Goal: Communication & Community: Share content

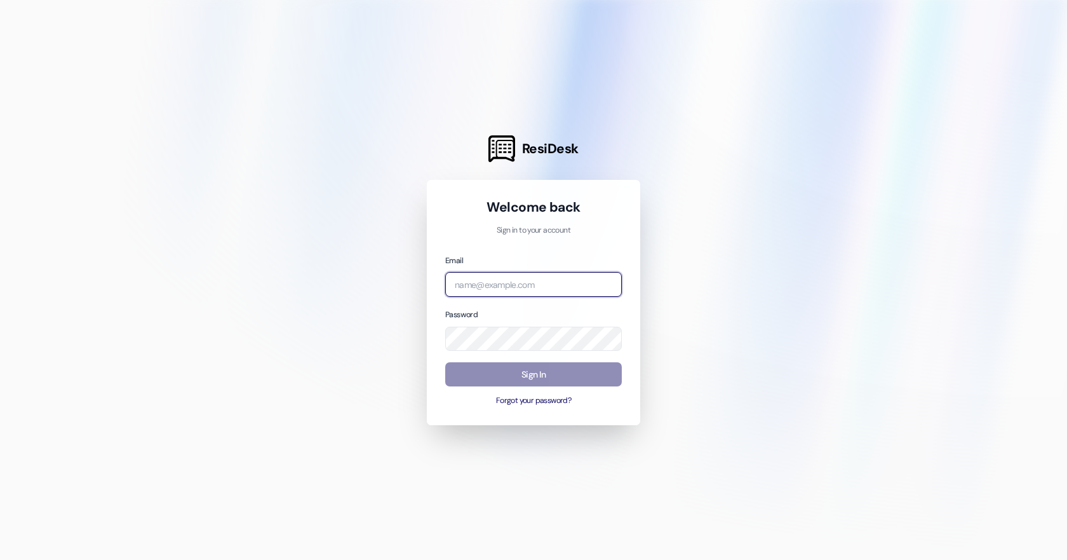
type input "[EMAIL_ADDRESS][DOMAIN_NAME]"
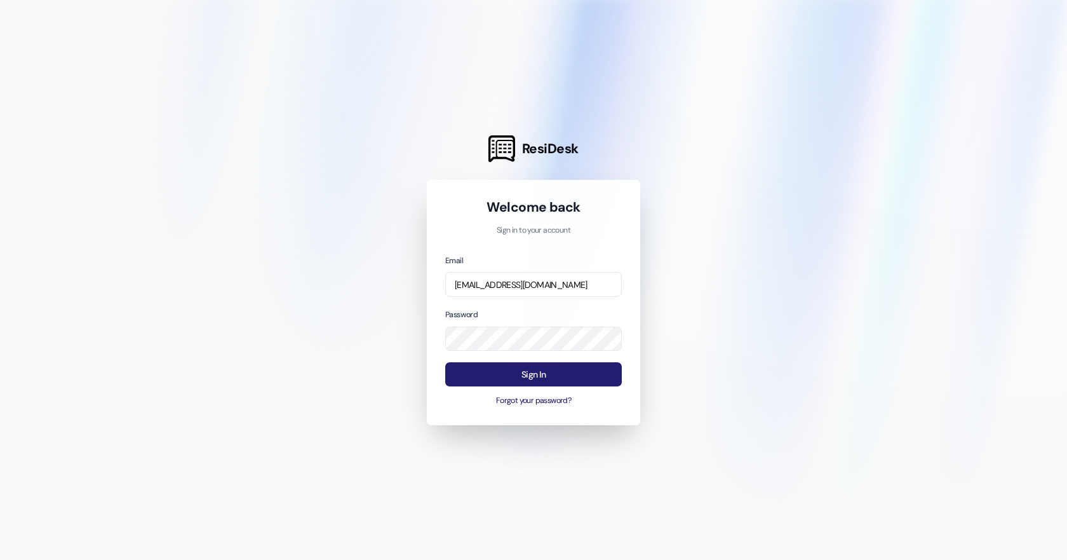
click at [540, 380] on button "Sign In" at bounding box center [533, 374] width 177 height 25
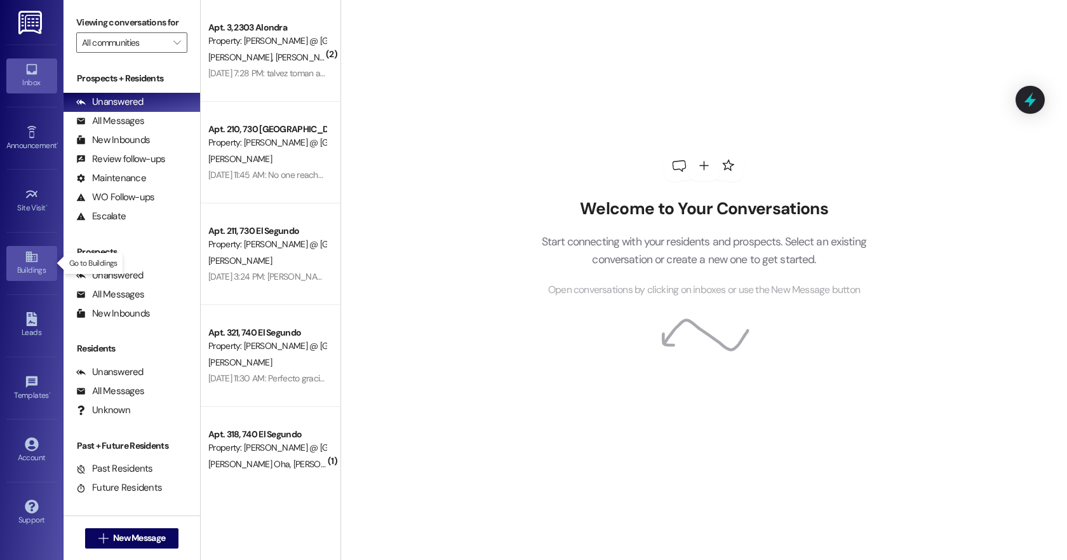
click at [26, 255] on icon at bounding box center [30, 257] width 11 height 11
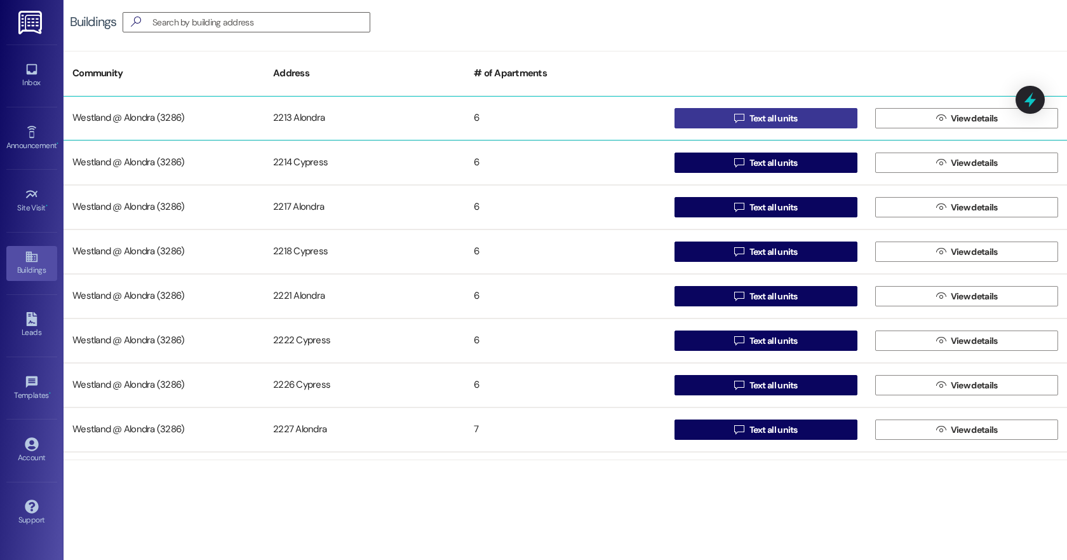
click at [750, 119] on span "Text all units" at bounding box center [774, 118] width 48 height 13
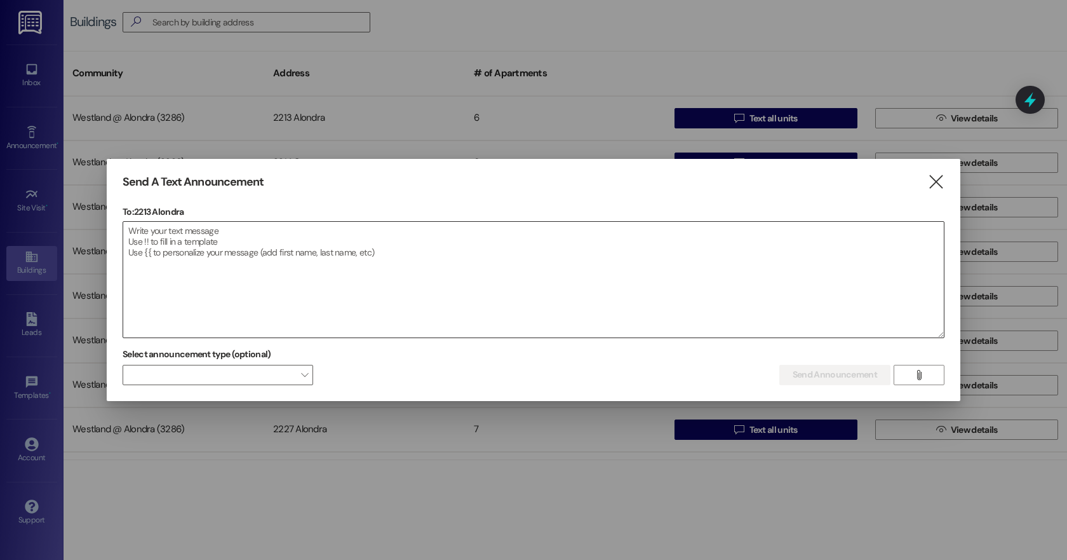
click at [162, 252] on textarea at bounding box center [533, 280] width 821 height 116
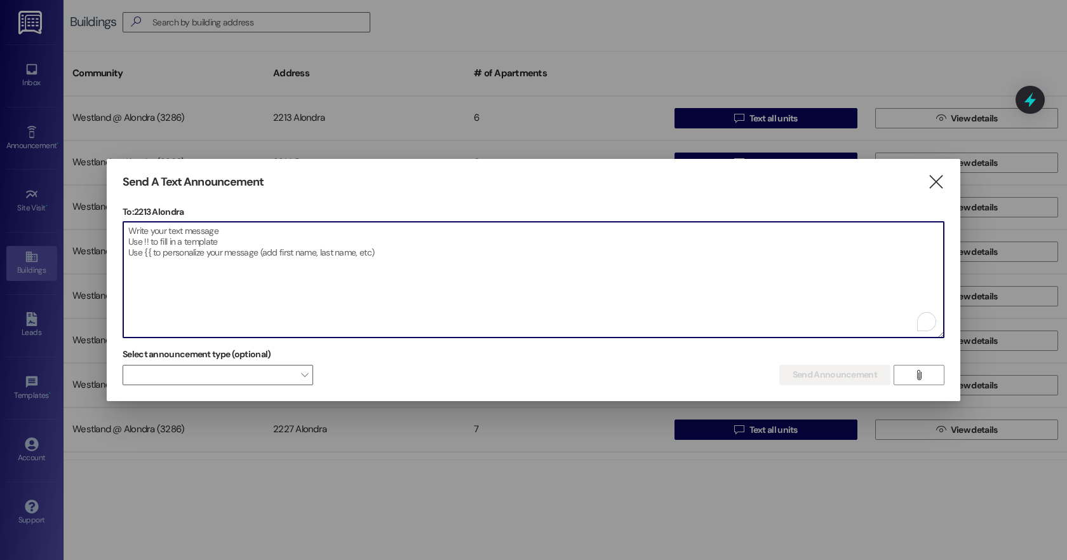
paste textarea "Dear Residents of [PERSON_NAME][GEOGRAPHIC_DATA], I will be out of the office […"
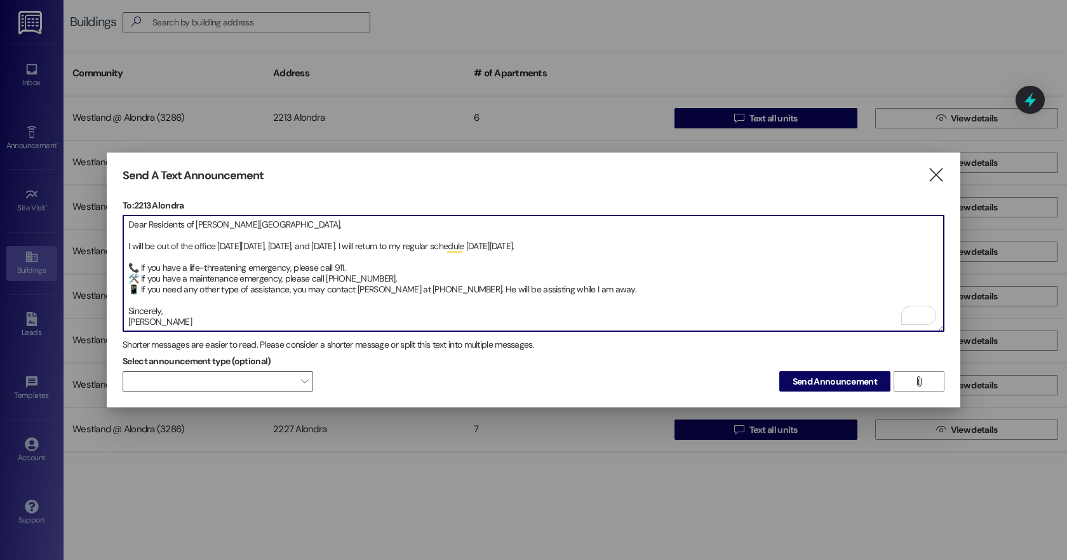
drag, startPoint x: 170, startPoint y: 309, endPoint x: 123, endPoint y: 304, distance: 47.9
click at [123, 304] on textarea "Dear Residents of Alondra Park Apartments, I will be out of the office on Thurs…" at bounding box center [533, 273] width 821 height 116
click at [130, 252] on textarea "Dear Residents of Alondra Park Apartments, I will be out of the office on Thurs…" at bounding box center [533, 273] width 821 height 116
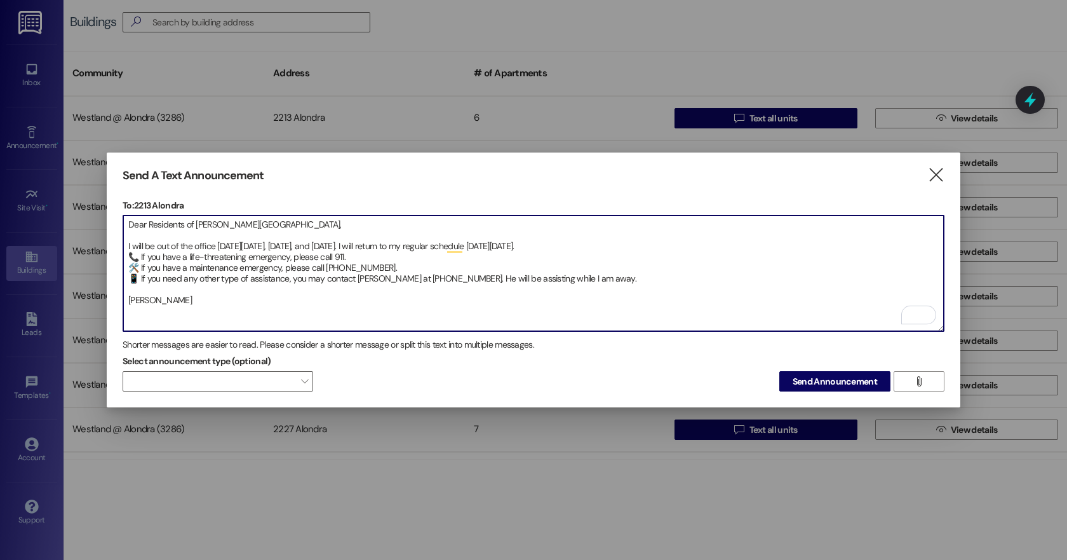
click at [133, 233] on textarea "Dear Residents of Alondra Park Apartments, I will be out of the office on Thurs…" at bounding box center [533, 273] width 821 height 116
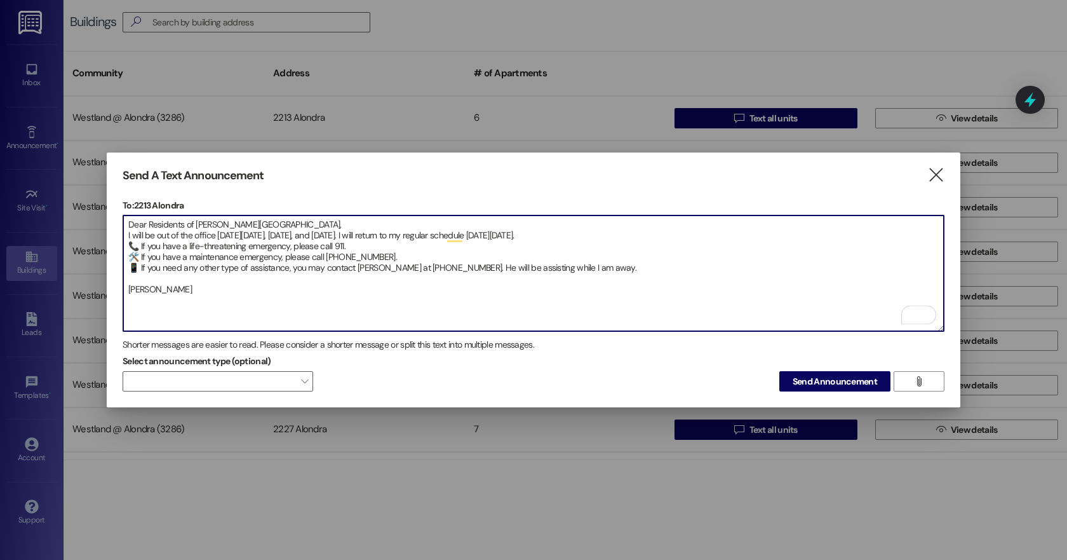
click at [128, 274] on textarea "Dear Residents of Alondra Park Apartments, I will be out of the office on Thurs…" at bounding box center [533, 273] width 821 height 116
click at [216, 278] on textarea "Dear Residents of Alondra Park Apartments, I will be out of the office on Thurs…" at bounding box center [533, 273] width 821 height 116
type textarea "Dear Residents of Alondra Park Apartments, I will be out of the office on Thurs…"
click at [266, 306] on textarea "Dear Residents of Alondra Park Apartments, I will be out of the office on Thurs…" at bounding box center [533, 273] width 821 height 116
drag, startPoint x: 182, startPoint y: 280, endPoint x: 126, endPoint y: 220, distance: 81.3
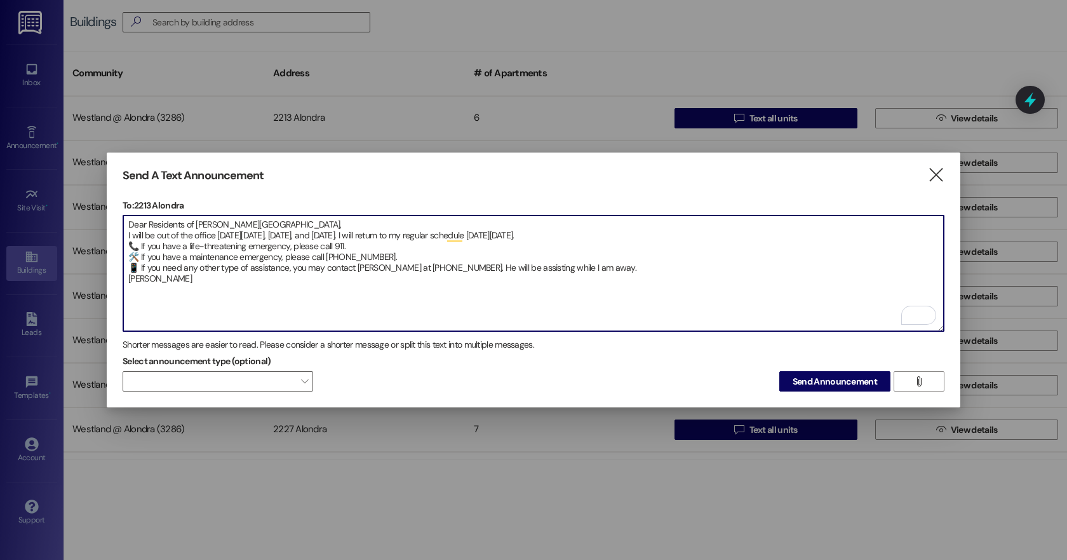
click at [126, 220] on textarea "Dear Residents of Alondra Park Apartments, I will be out of the office on Thurs…" at bounding box center [533, 273] width 821 height 116
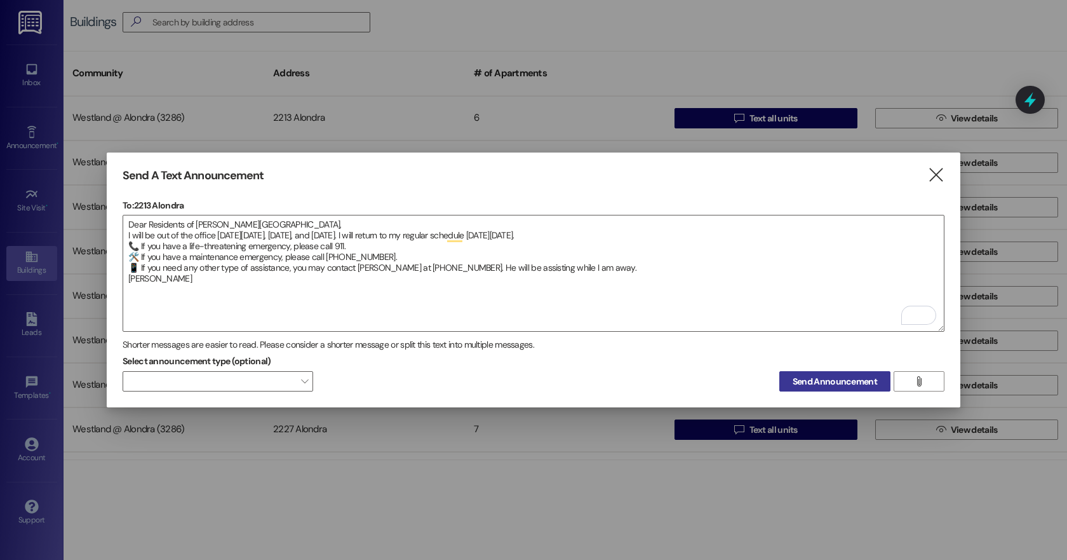
click at [832, 381] on span "Send Announcement" at bounding box center [835, 381] width 84 height 13
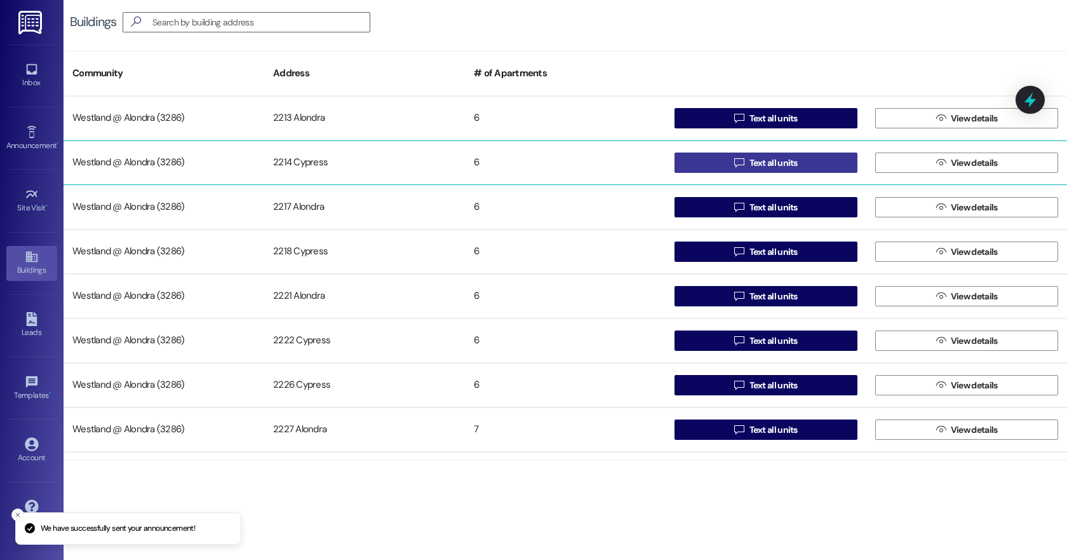
click at [759, 164] on span "Text all units" at bounding box center [774, 162] width 48 height 13
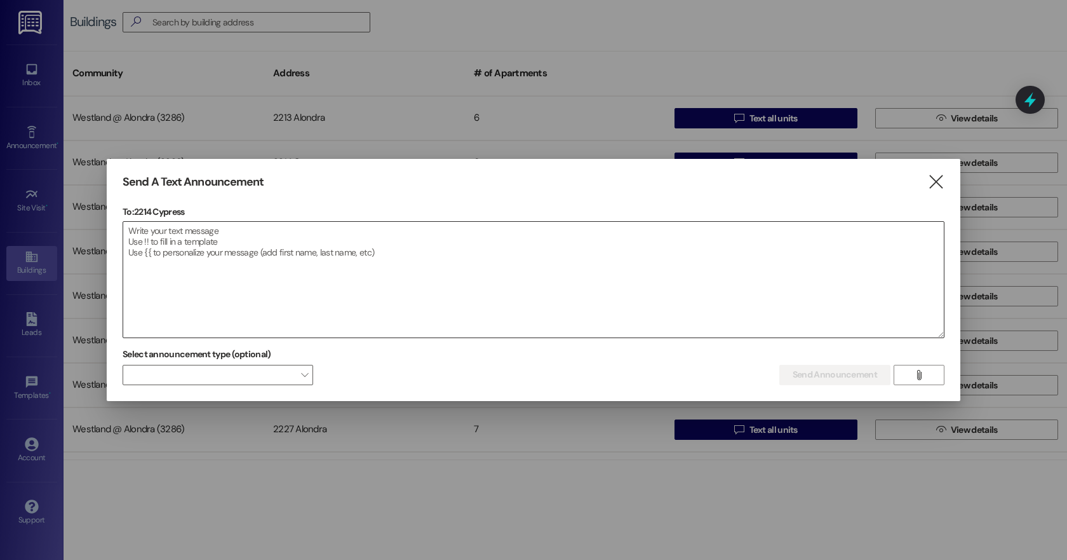
click at [168, 252] on textarea at bounding box center [533, 280] width 821 height 116
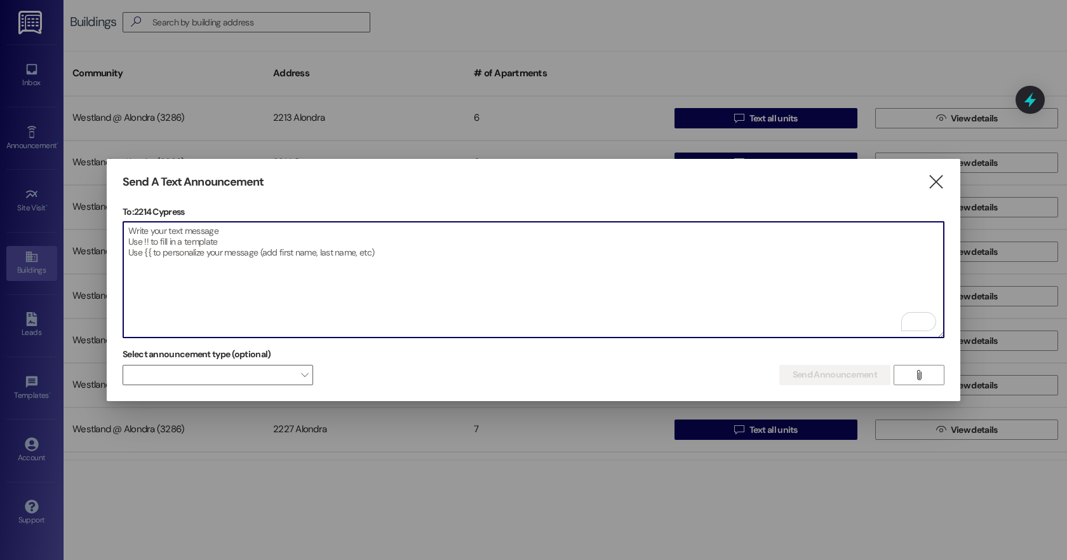
paste textarea "Dear Residents of Alondra Park Apartments, I will be out of the office on Thurs…"
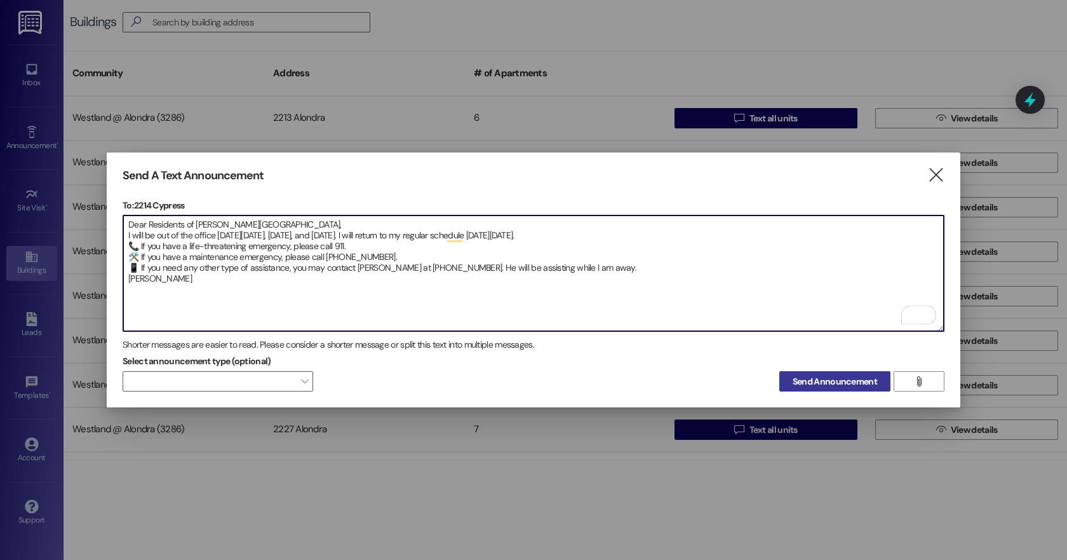
type textarea "Dear Residents of Alondra Park Apartments, I will be out of the office on Thurs…"
click at [844, 380] on span "Send Announcement" at bounding box center [835, 381] width 84 height 13
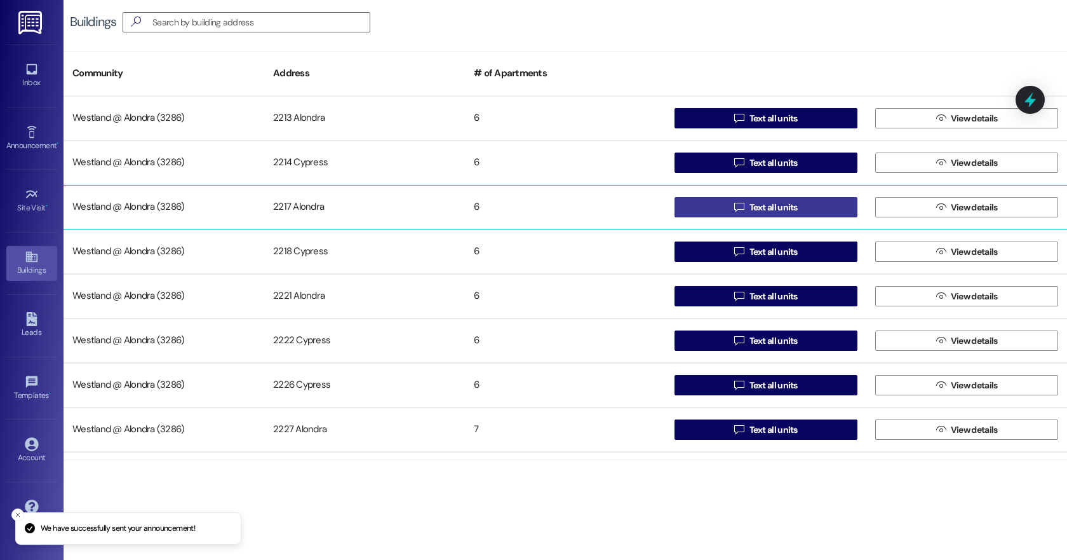
click at [767, 205] on span "Text all units" at bounding box center [774, 207] width 48 height 13
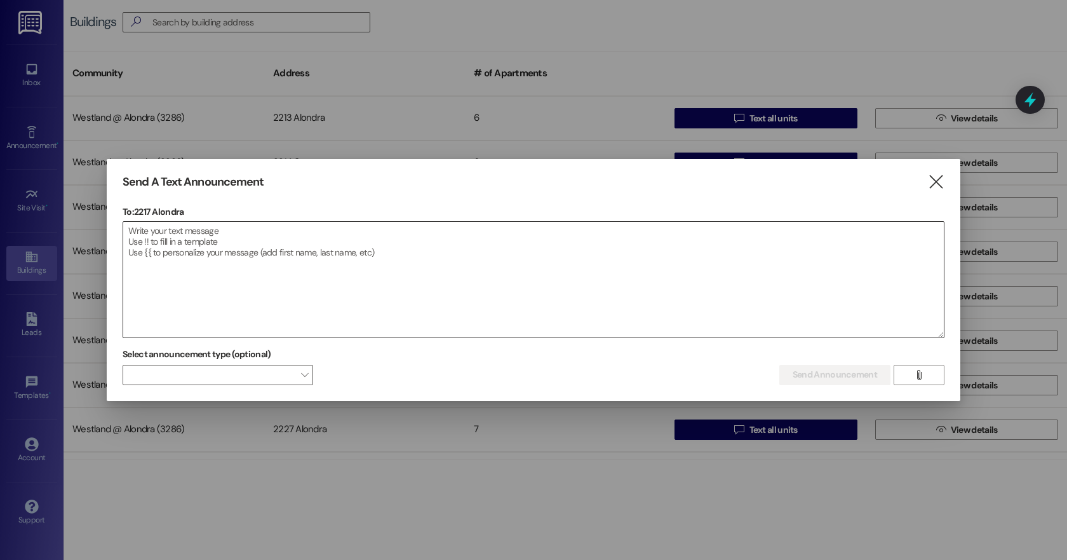
click at [168, 250] on textarea at bounding box center [533, 280] width 821 height 116
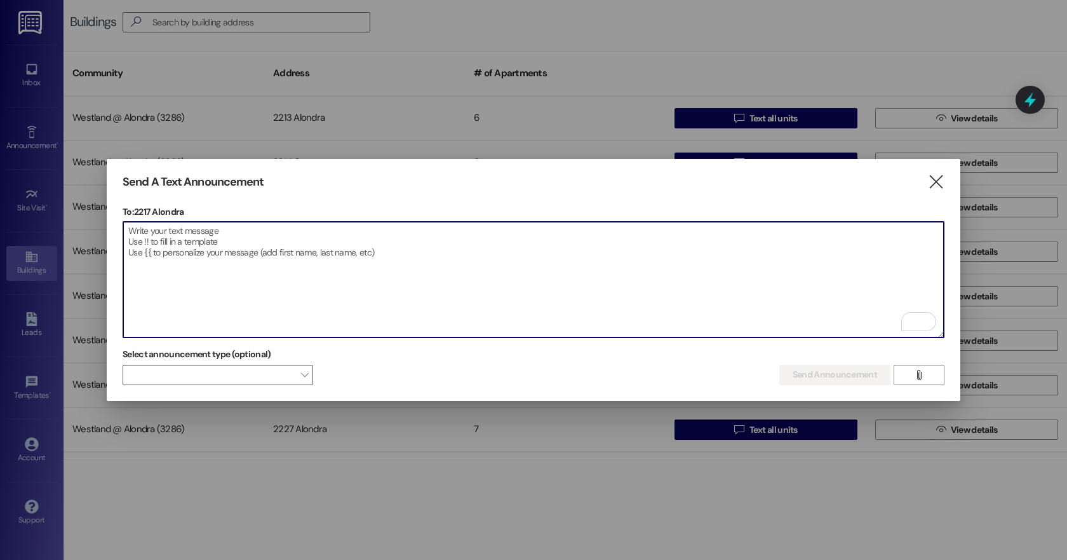
paste textarea "Dear Residents of Alondra Park Apartments, I will be out of the office on Thurs…"
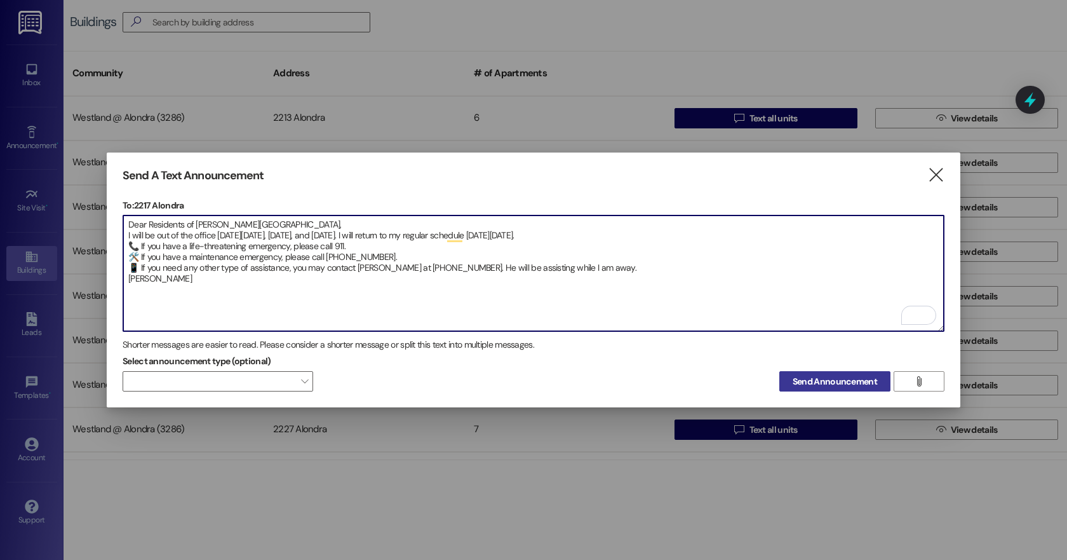
type textarea "Dear Residents of Alondra Park Apartments, I will be out of the office on Thurs…"
click at [838, 379] on span "Send Announcement" at bounding box center [835, 381] width 84 height 13
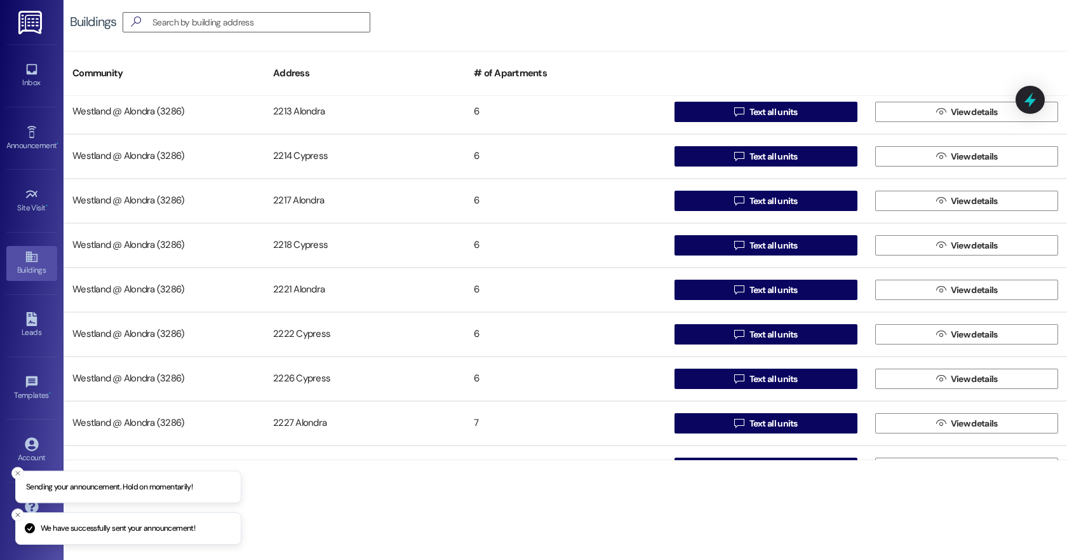
scroll to position [20, 0]
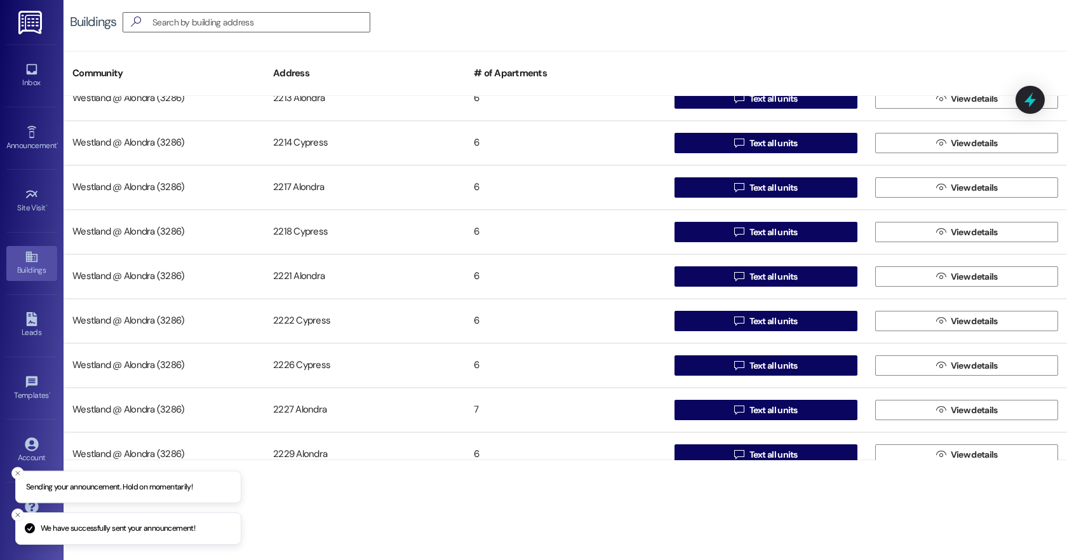
click at [766, 229] on span "Text all units" at bounding box center [774, 232] width 48 height 13
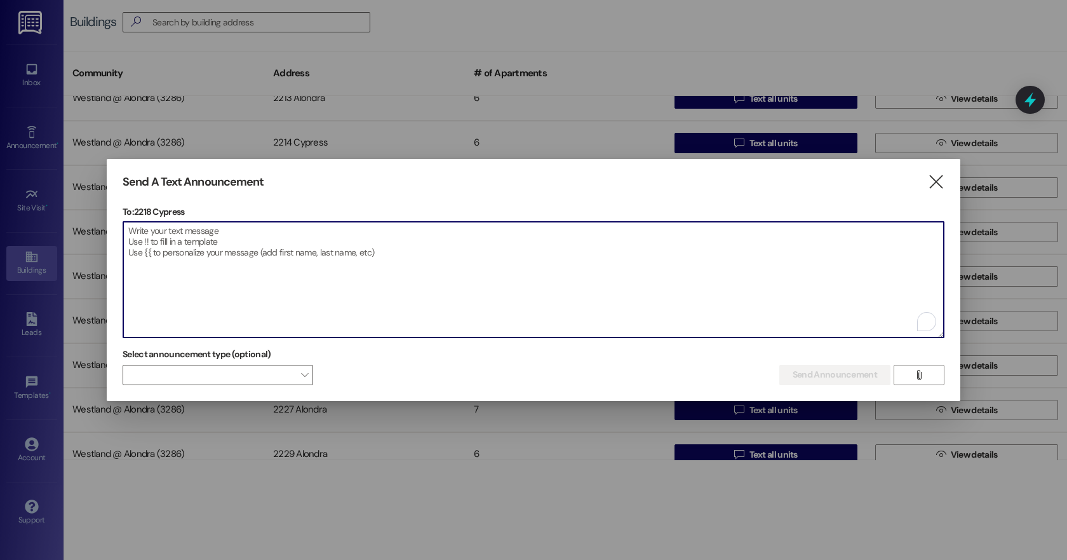
click at [144, 258] on textarea "To enrich screen reader interactions, please activate Accessibility in Grammarl…" at bounding box center [533, 280] width 821 height 116
paste textarea "Dear Residents of Alondra Park Apartments, I will be out of the office on Thurs…"
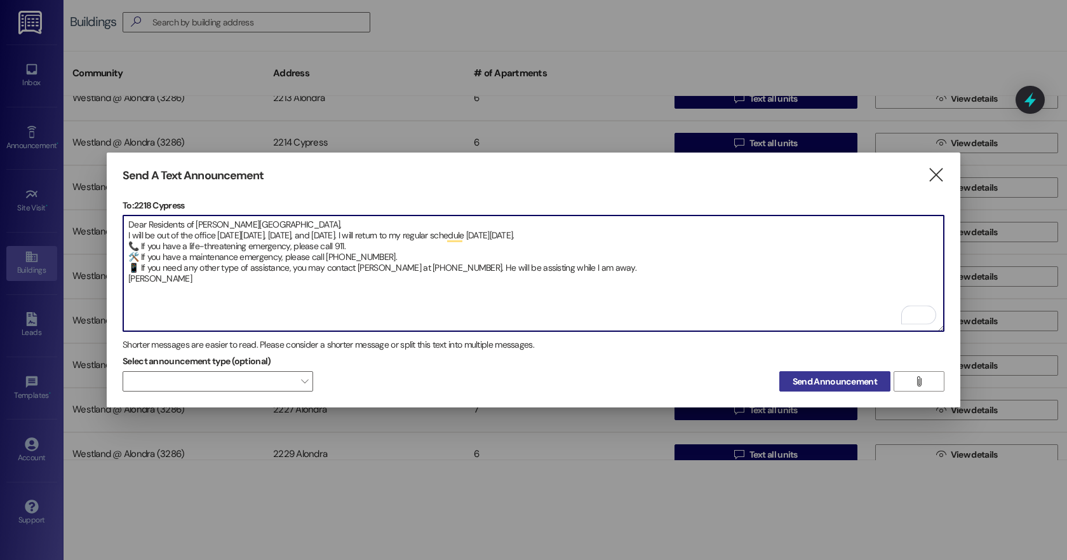
type textarea "Dear Residents of Alondra Park Apartments, I will be out of the office on Thurs…"
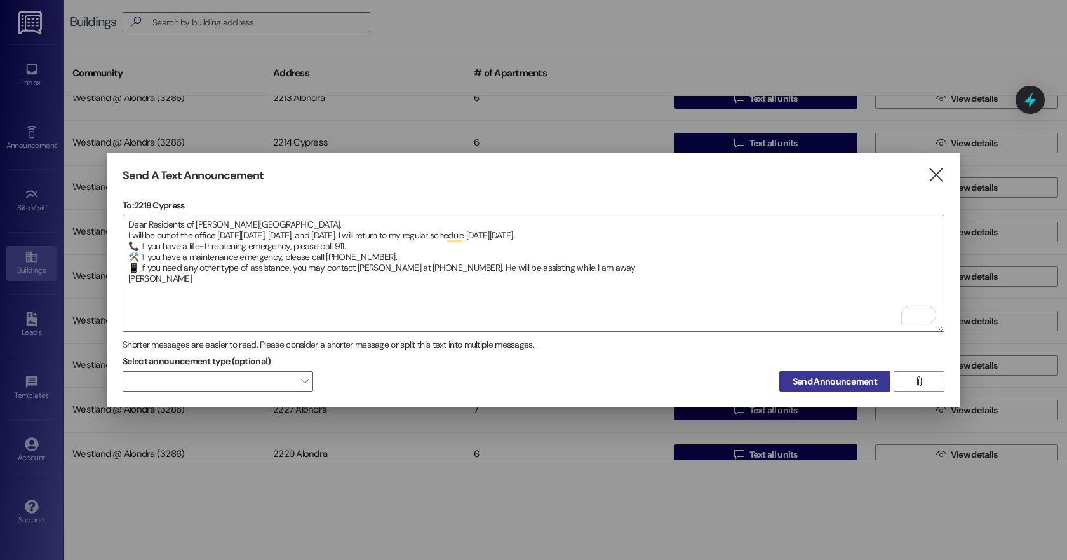
click at [831, 375] on span "Send Announcement" at bounding box center [835, 381] width 84 height 13
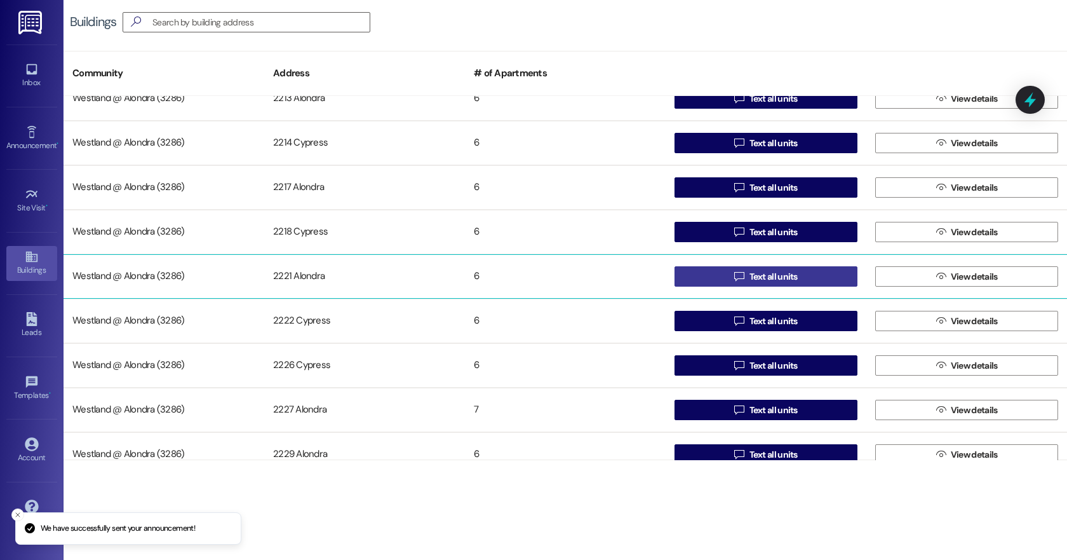
click at [787, 274] on span "Text all units" at bounding box center [774, 276] width 48 height 13
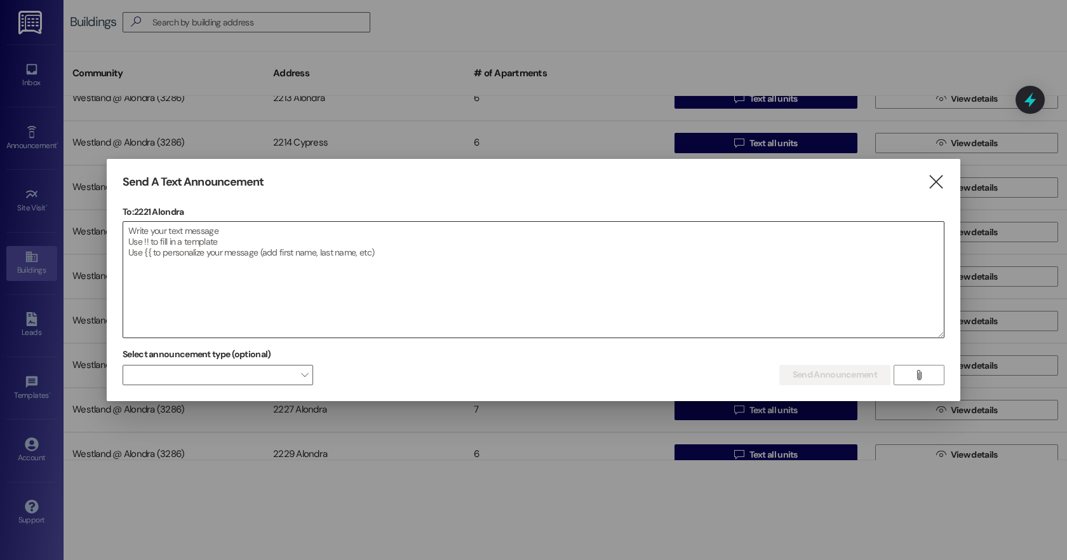
click at [159, 257] on textarea at bounding box center [533, 280] width 821 height 116
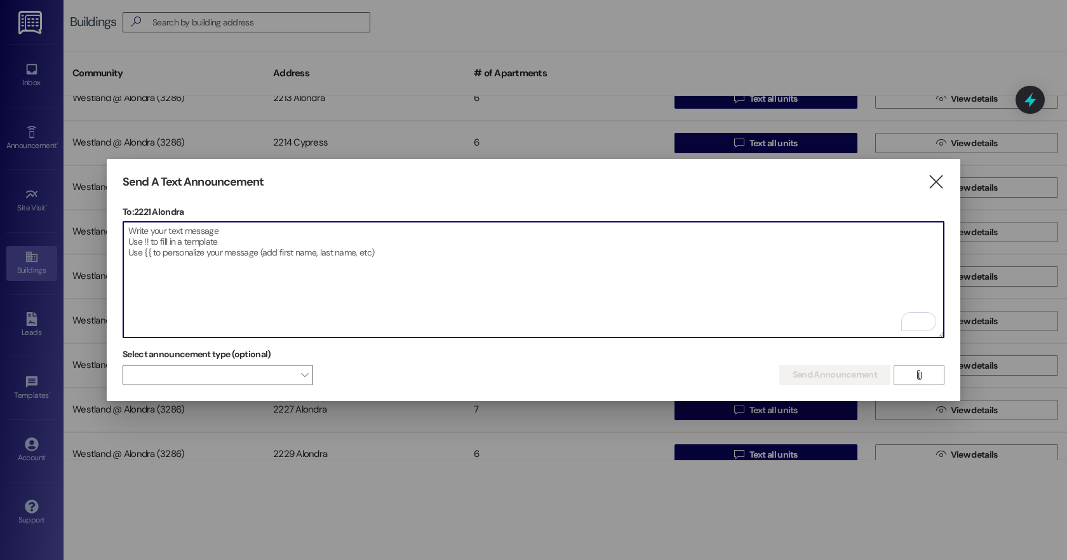
paste textarea "Dear Residents of Alondra Park Apartments, I will be out of the office on Thurs…"
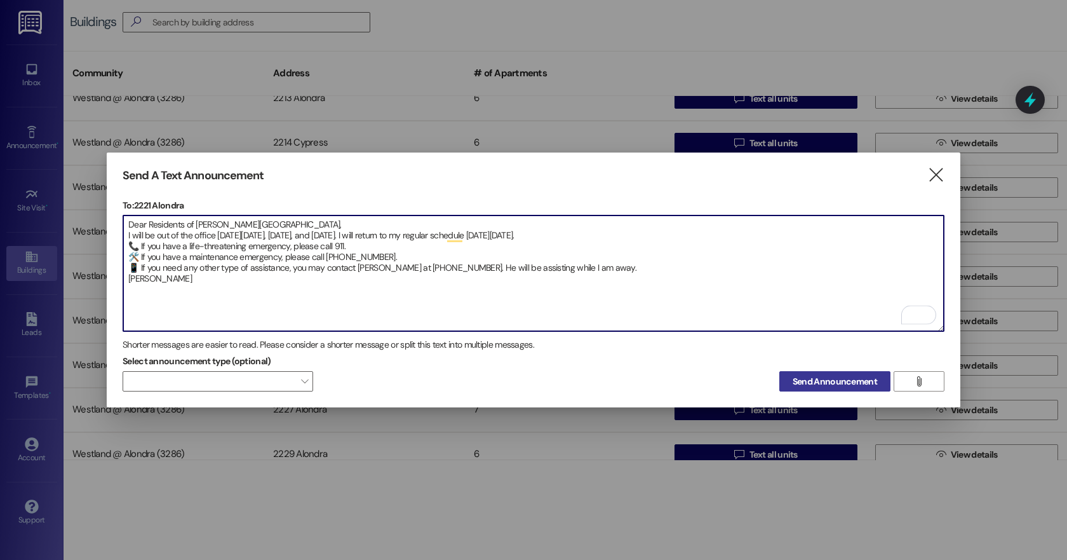
type textarea "Dear Residents of Alondra Park Apartments, I will be out of the office on Thurs…"
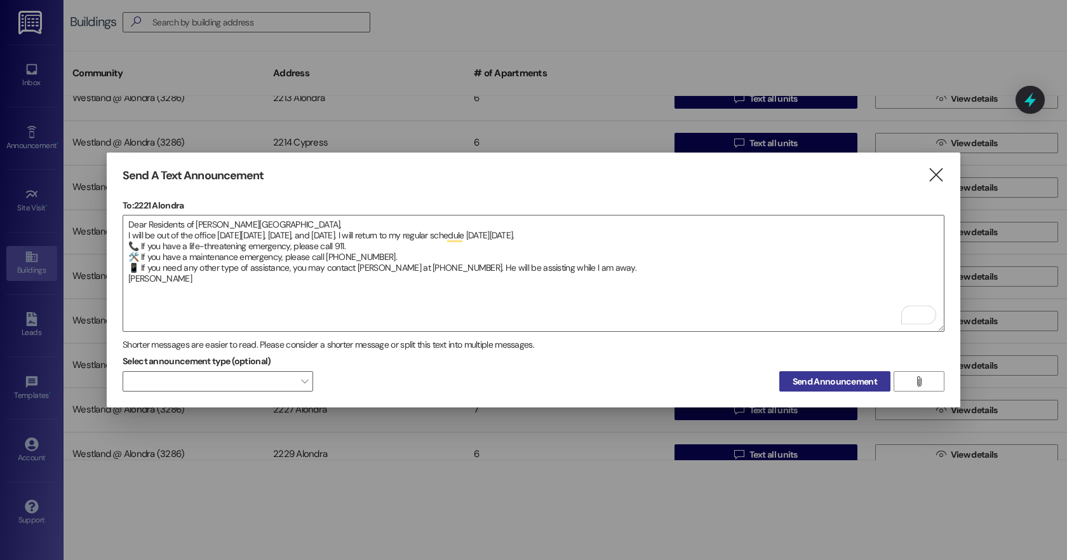
click at [807, 377] on span "Send Announcement" at bounding box center [835, 381] width 84 height 13
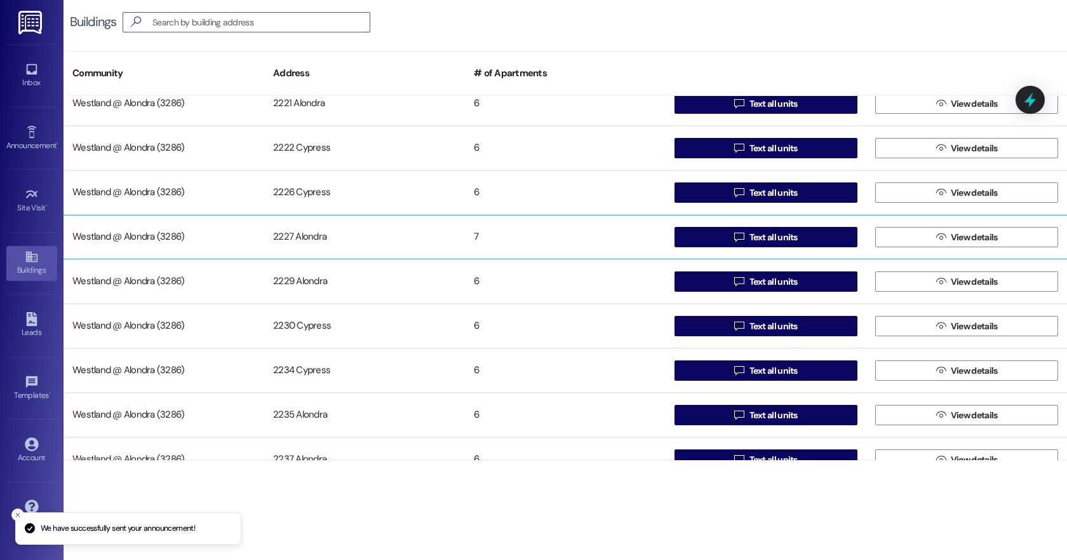
scroll to position [224, 0]
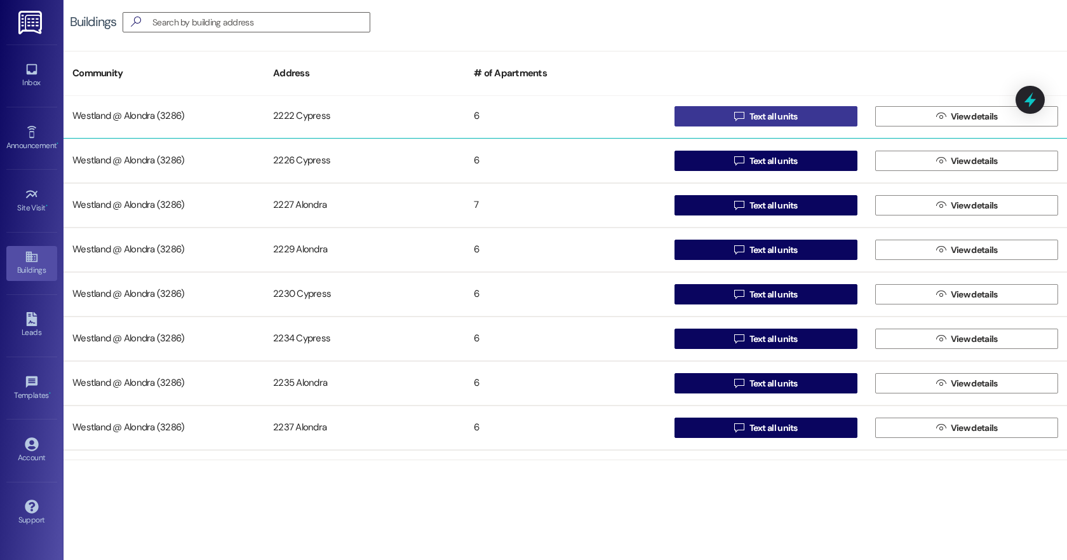
click at [778, 113] on span "Text all units" at bounding box center [774, 116] width 48 height 13
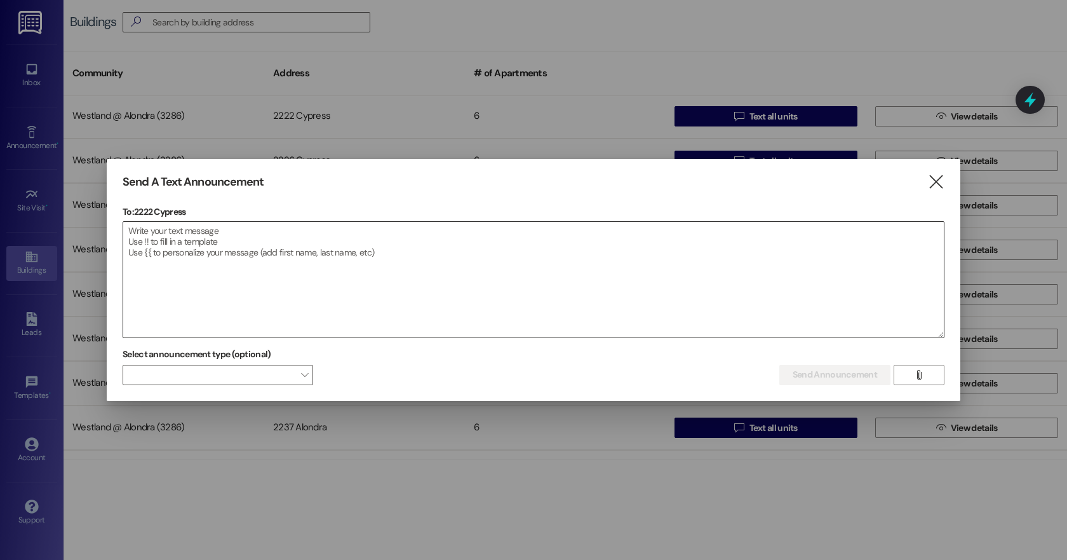
click at [192, 234] on textarea at bounding box center [533, 280] width 821 height 116
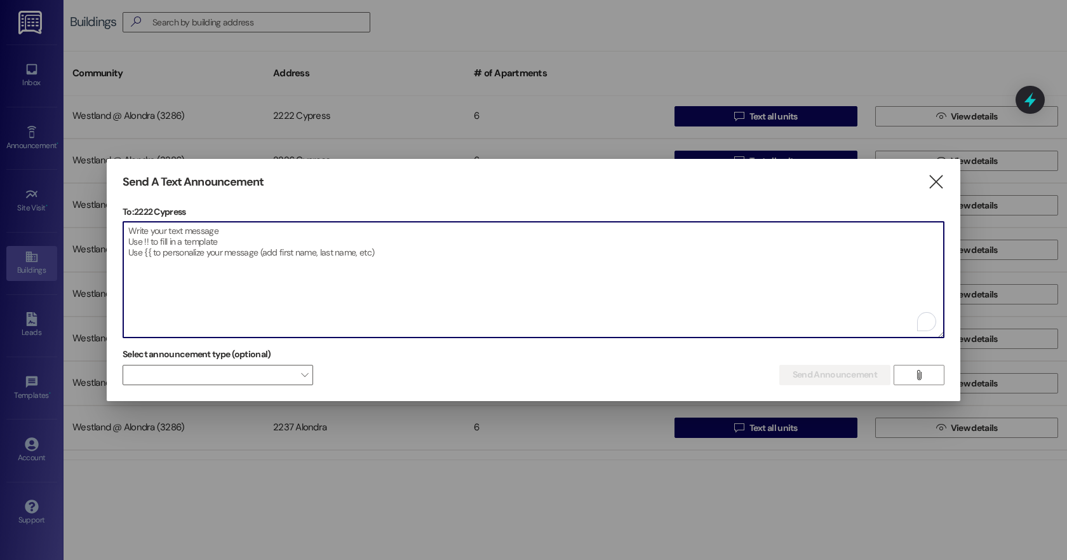
paste textarea "Dear Residents of Alondra Park Apartments, I will be out of the office on Thurs…"
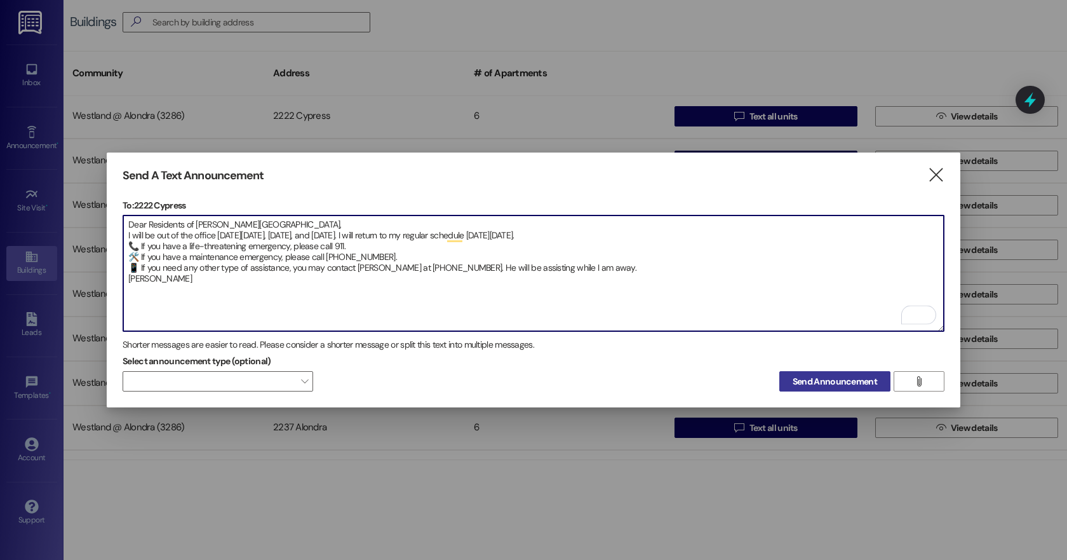
type textarea "Dear Residents of Alondra Park Apartments, I will be out of the office on Thurs…"
click at [846, 379] on span "Send Announcement" at bounding box center [835, 381] width 84 height 13
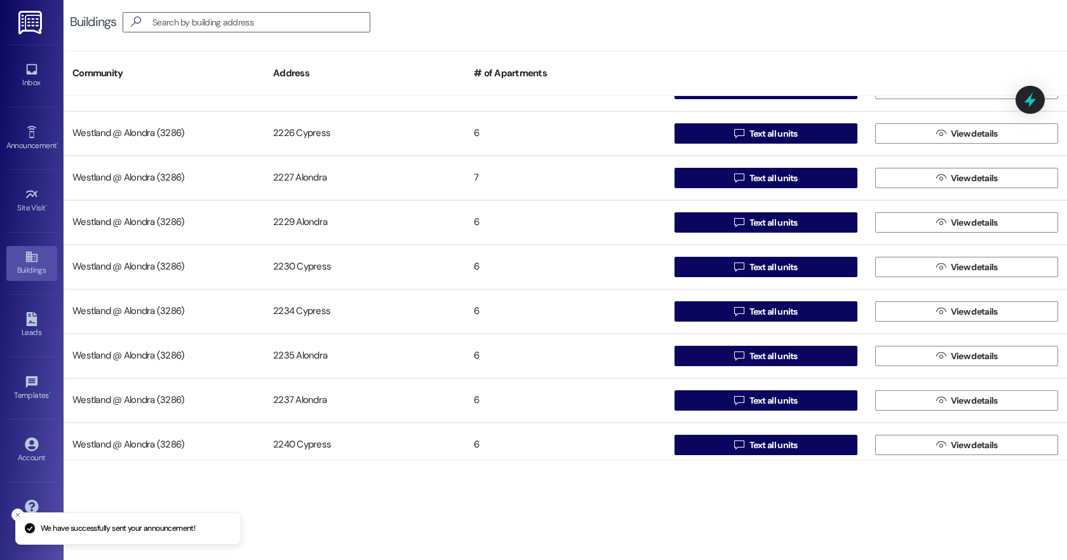
scroll to position [253, 0]
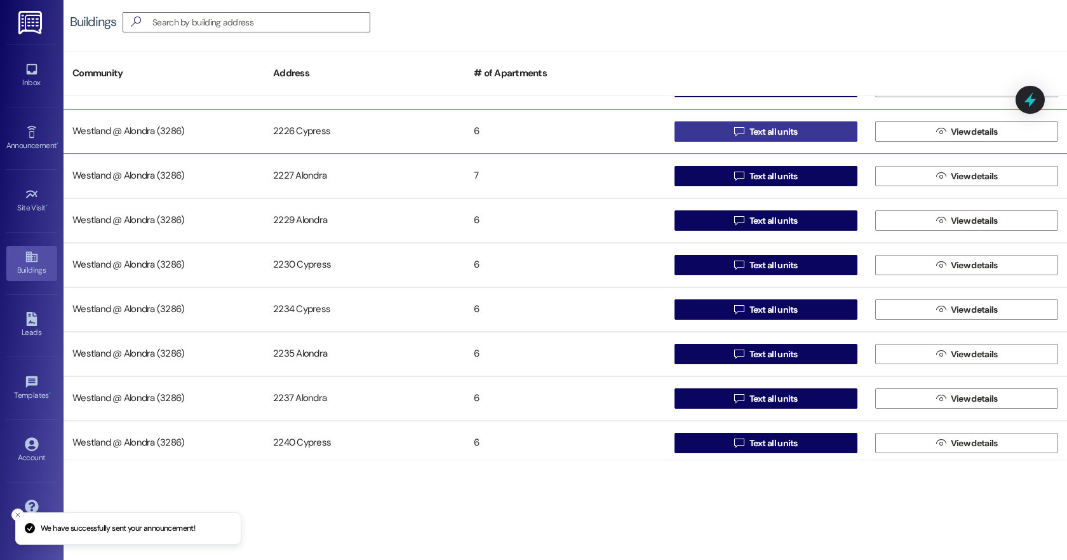
click at [767, 134] on span "Text all units" at bounding box center [774, 131] width 48 height 13
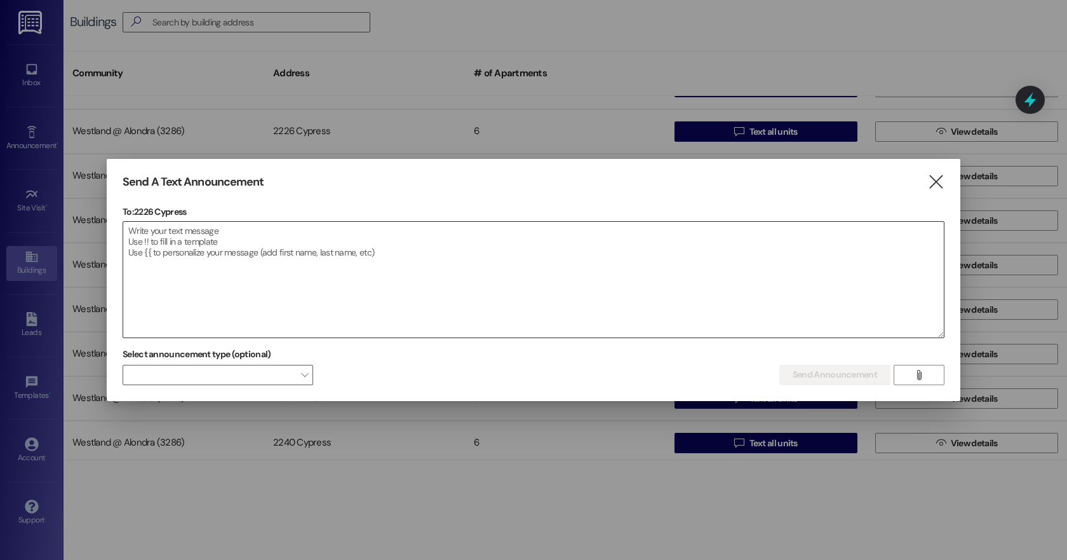
click at [152, 250] on textarea at bounding box center [533, 280] width 821 height 116
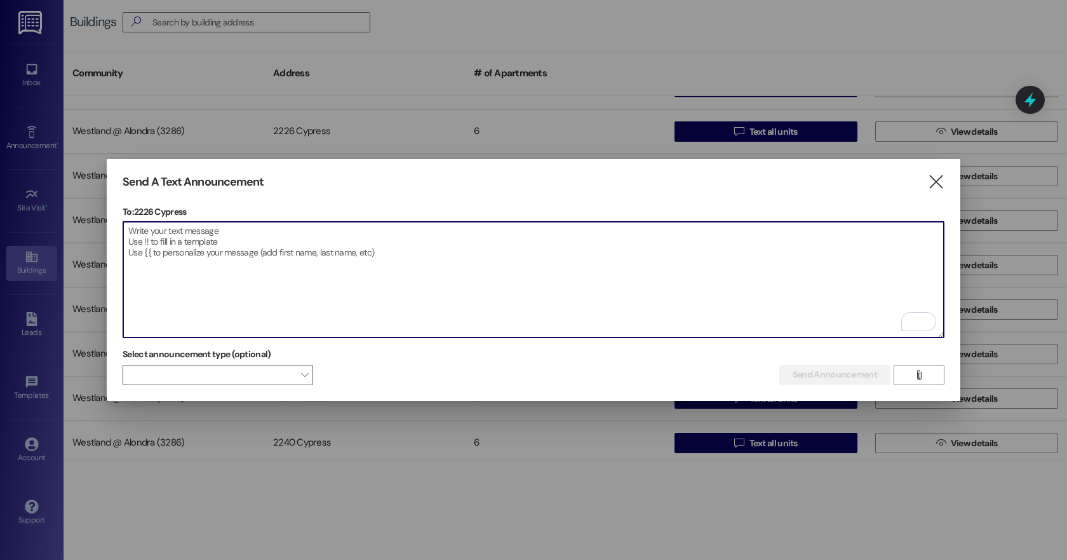
paste textarea "Dear Residents of Alondra Park Apartments, I will be out of the office on Thurs…"
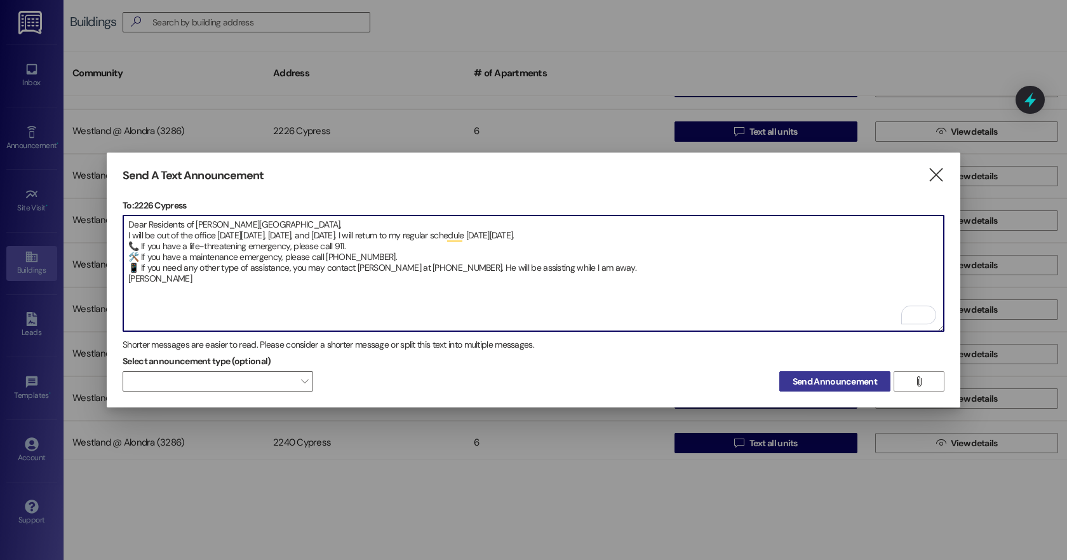
type textarea "Dear Residents of Alondra Park Apartments, I will be out of the office on Thurs…"
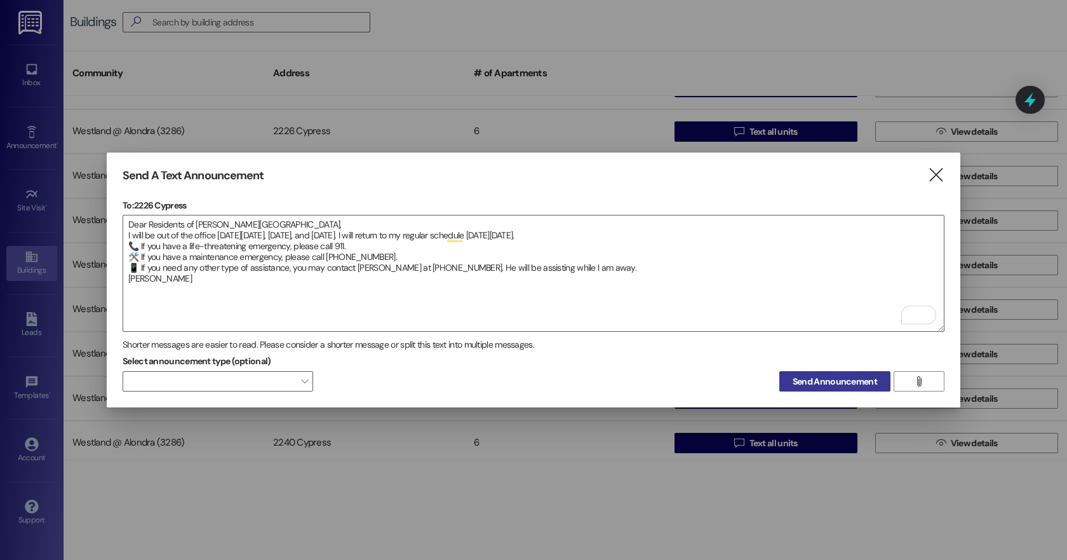
click at [840, 377] on span "Send Announcement" at bounding box center [835, 381] width 84 height 13
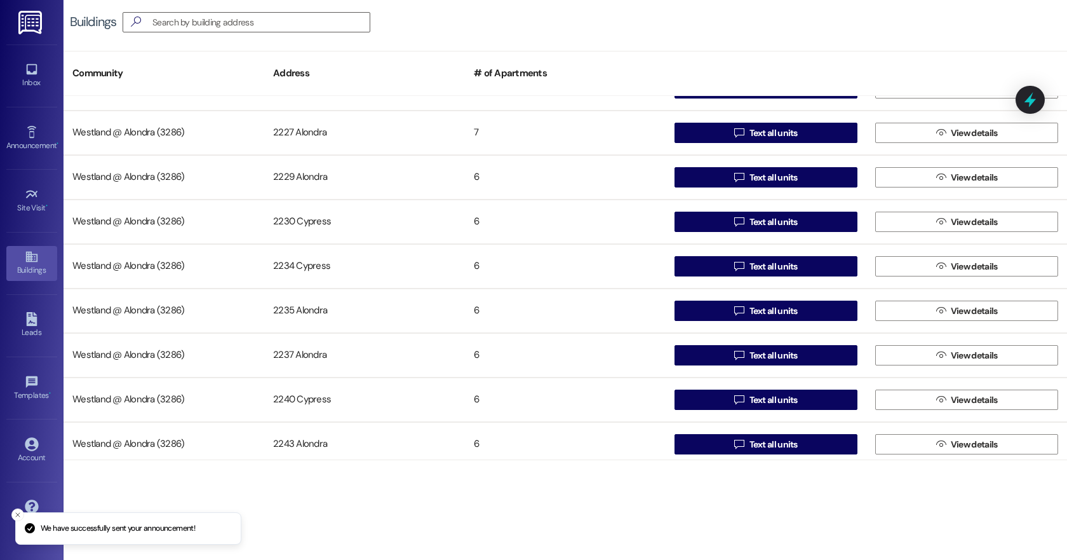
scroll to position [298, 0]
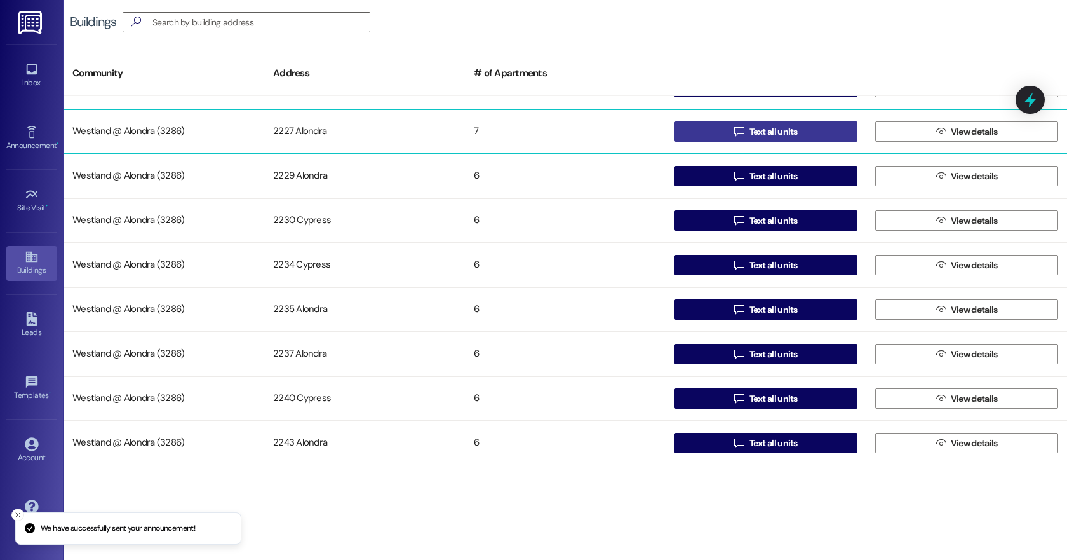
click at [772, 136] on span "Text all units" at bounding box center [774, 131] width 48 height 13
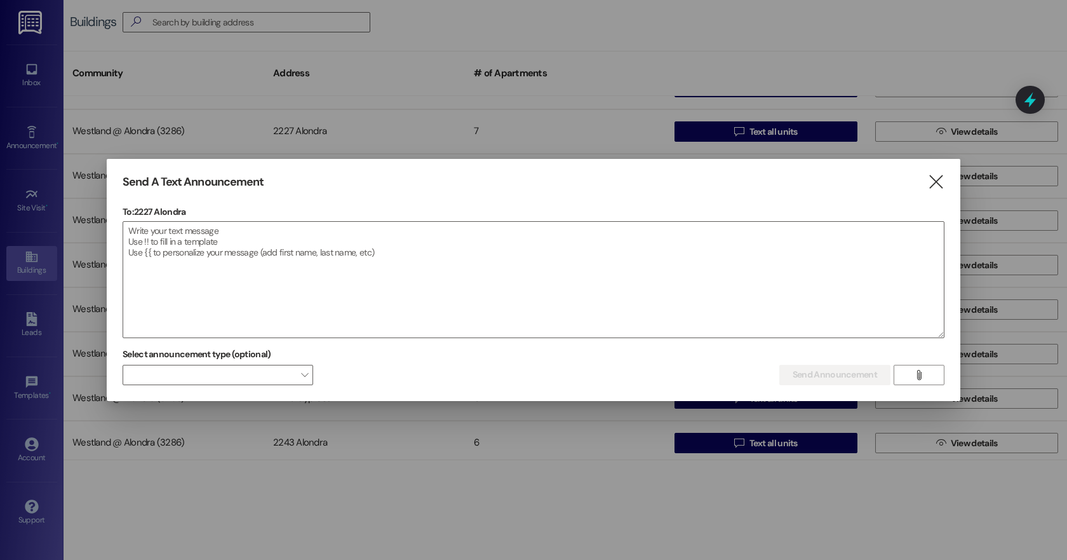
click at [99, 234] on div at bounding box center [533, 280] width 1067 height 560
click at [123, 232] on div at bounding box center [534, 279] width 822 height 117
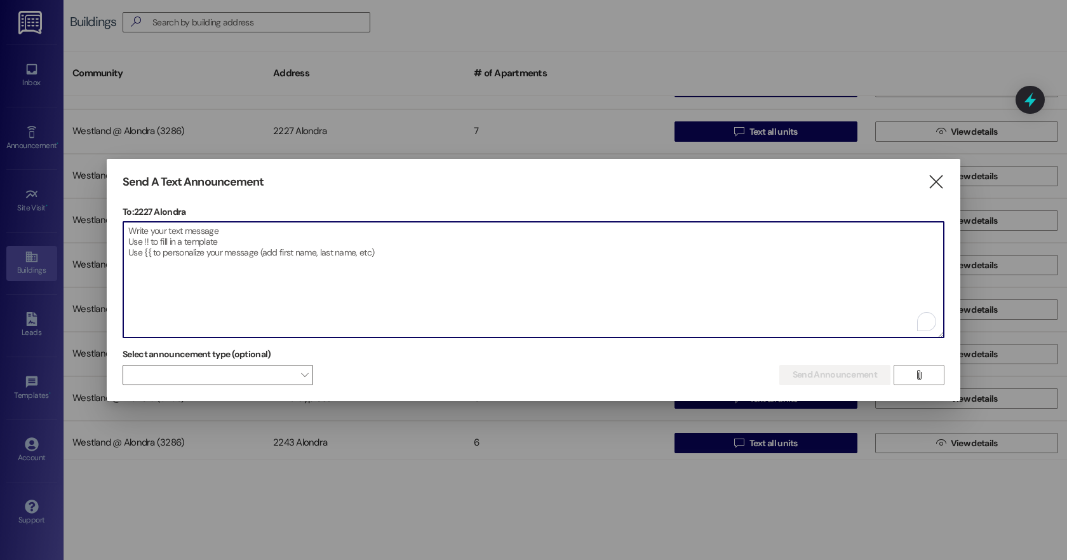
click at [131, 229] on textarea "To enrich screen reader interactions, please activate Accessibility in Grammarl…" at bounding box center [533, 280] width 821 height 116
paste textarea "Dear Residents of Alondra Park Apartments, I will be out of the office on Thurs…"
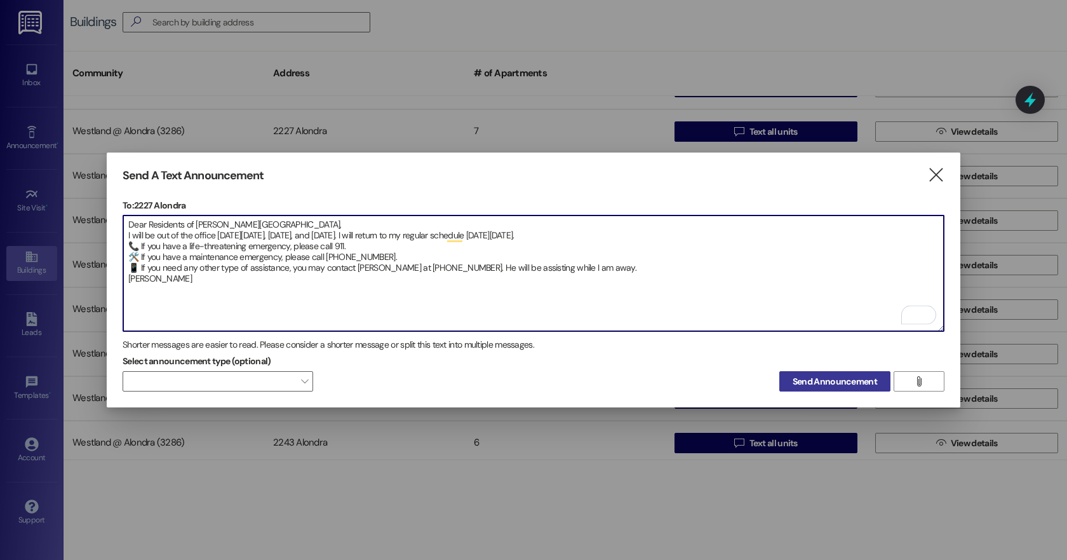
type textarea "Dear Residents of Alondra Park Apartments, I will be out of the office on Thurs…"
click at [843, 382] on span "Send Announcement" at bounding box center [835, 381] width 84 height 13
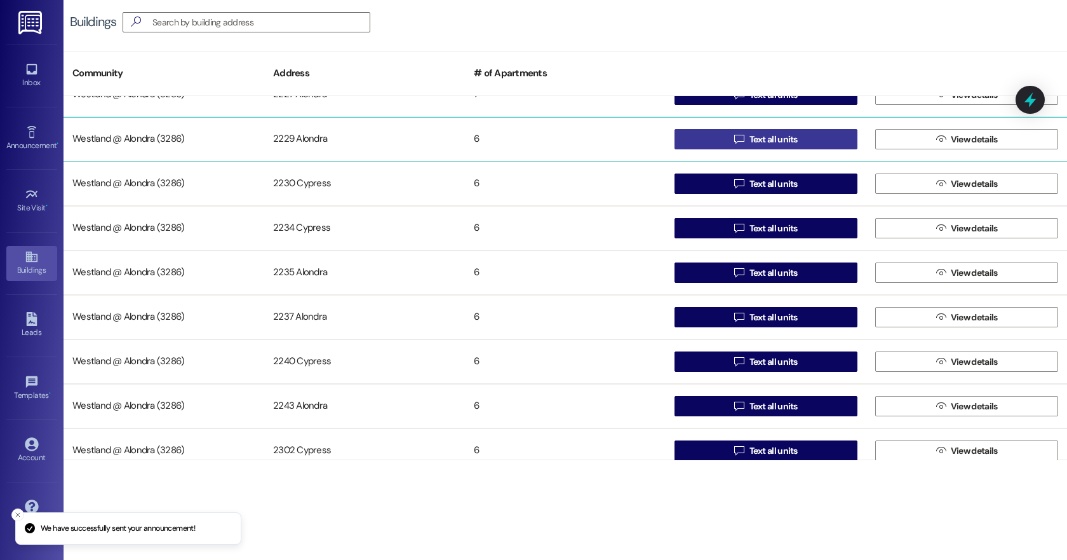
scroll to position [341, 0]
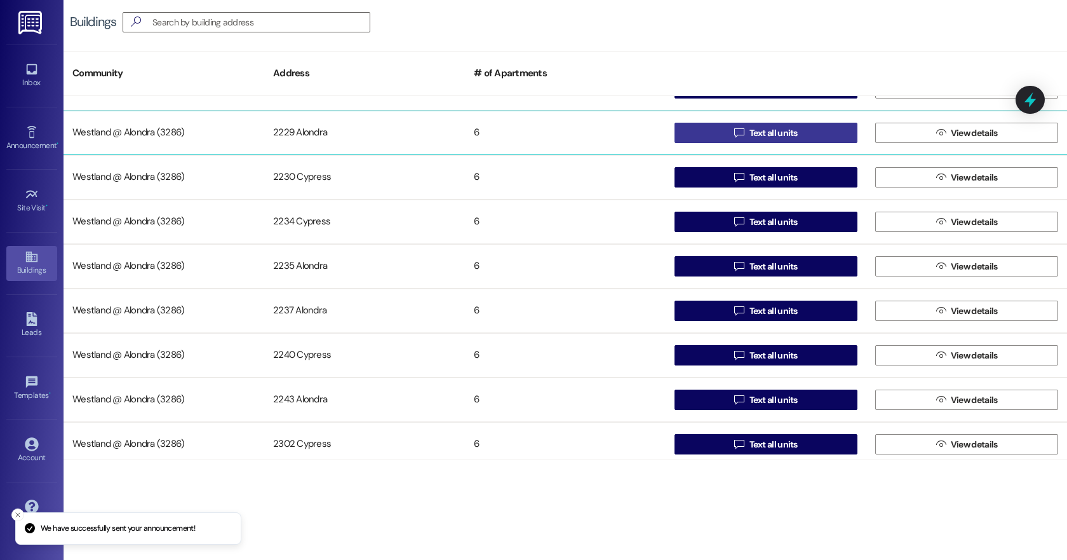
click at [771, 133] on span "Text all units" at bounding box center [774, 132] width 48 height 13
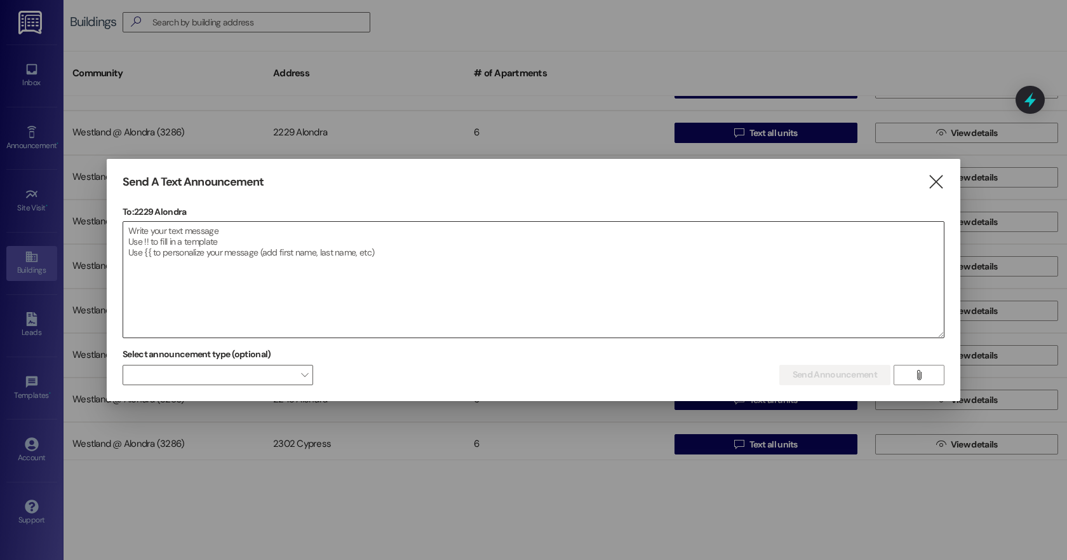
click at [183, 253] on textarea at bounding box center [533, 280] width 821 height 116
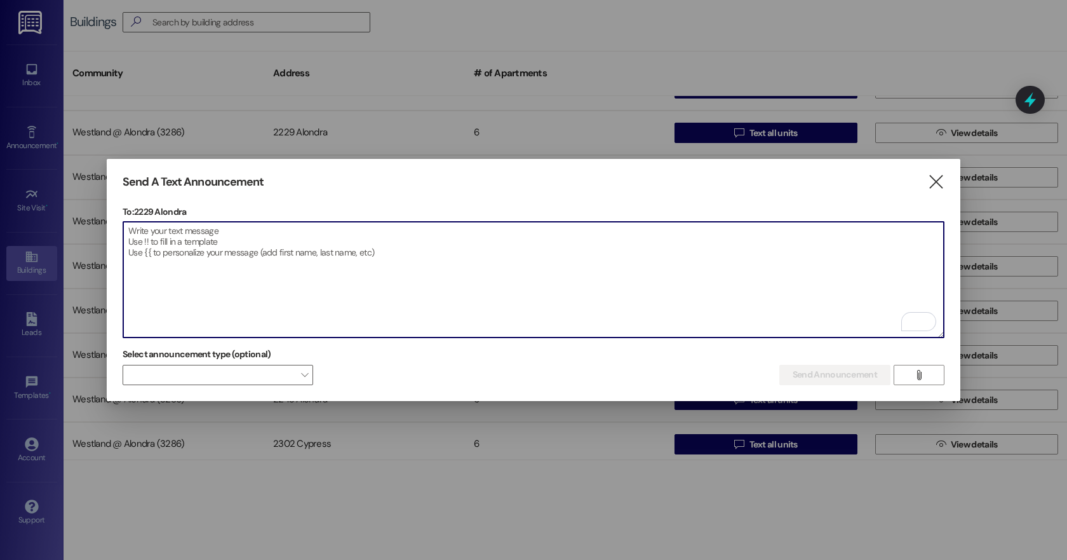
paste textarea "Dear Residents of Alondra Park Apartments, I will be out of the office on Thurs…"
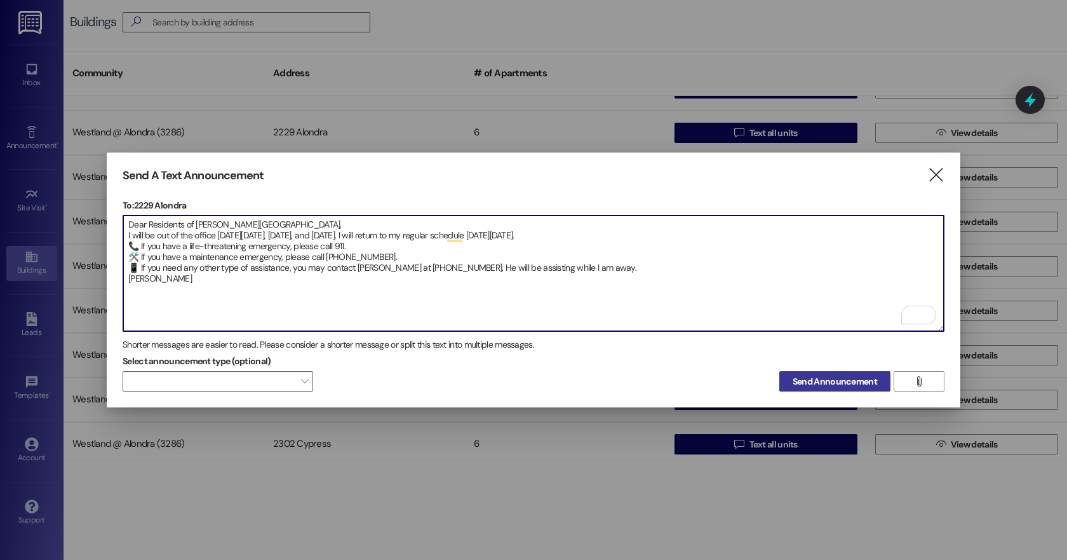
type textarea "Dear Residents of Alondra Park Apartments, I will be out of the office on Thurs…"
click at [842, 375] on span "Send Announcement" at bounding box center [835, 381] width 84 height 13
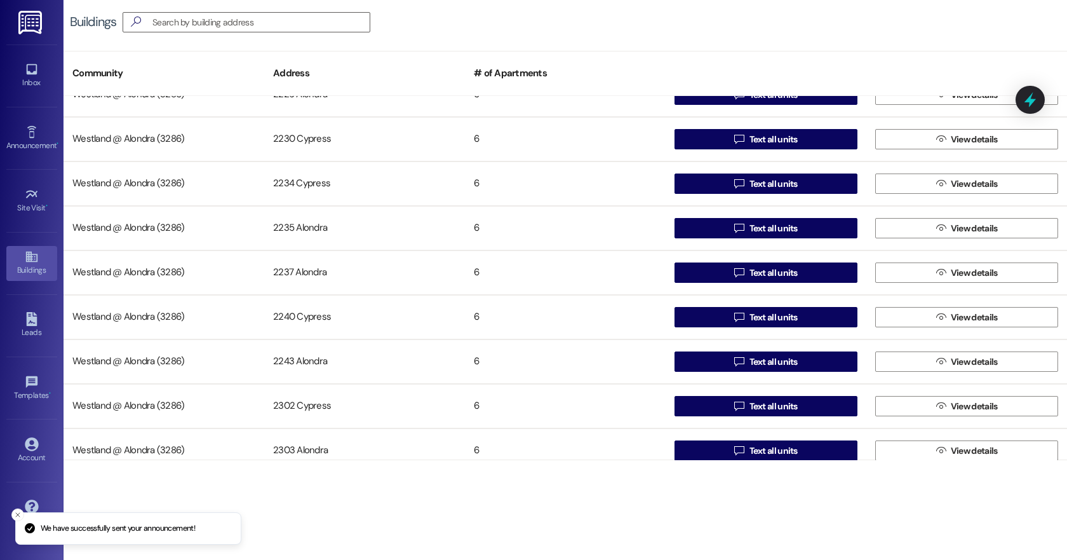
scroll to position [387, 0]
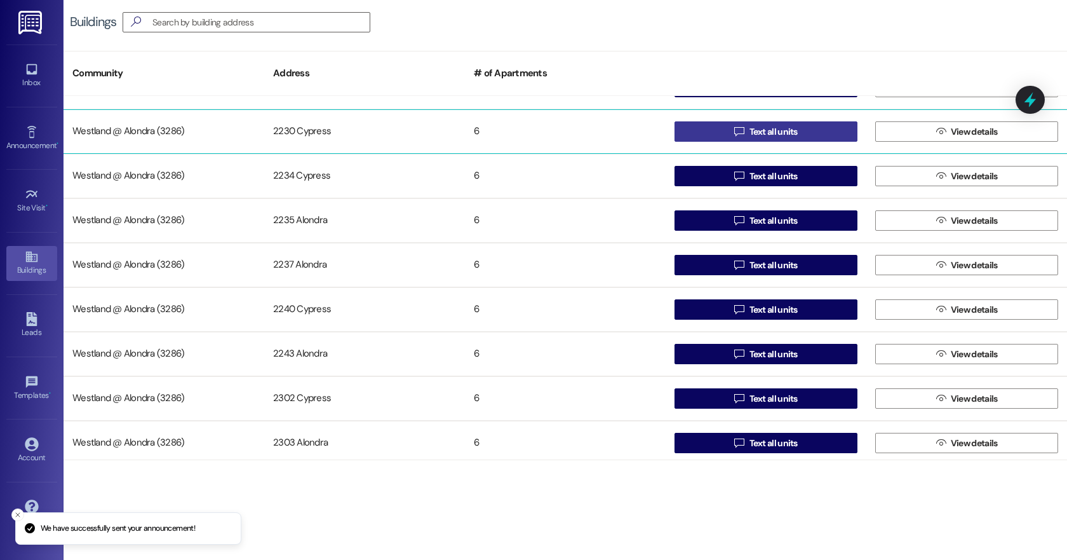
click at [782, 131] on span "Text all units" at bounding box center [774, 131] width 48 height 13
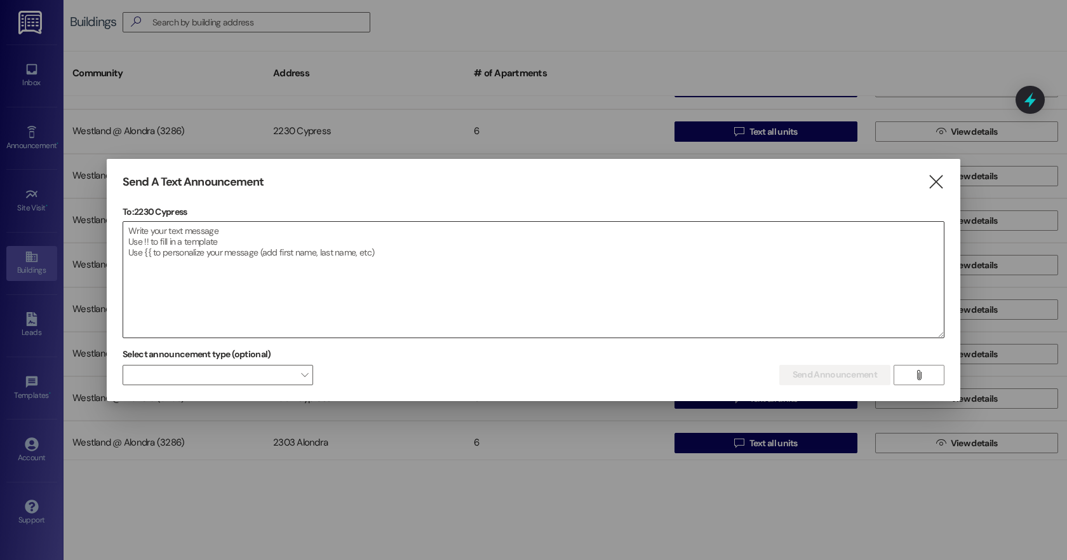
click at [139, 257] on textarea at bounding box center [533, 280] width 821 height 116
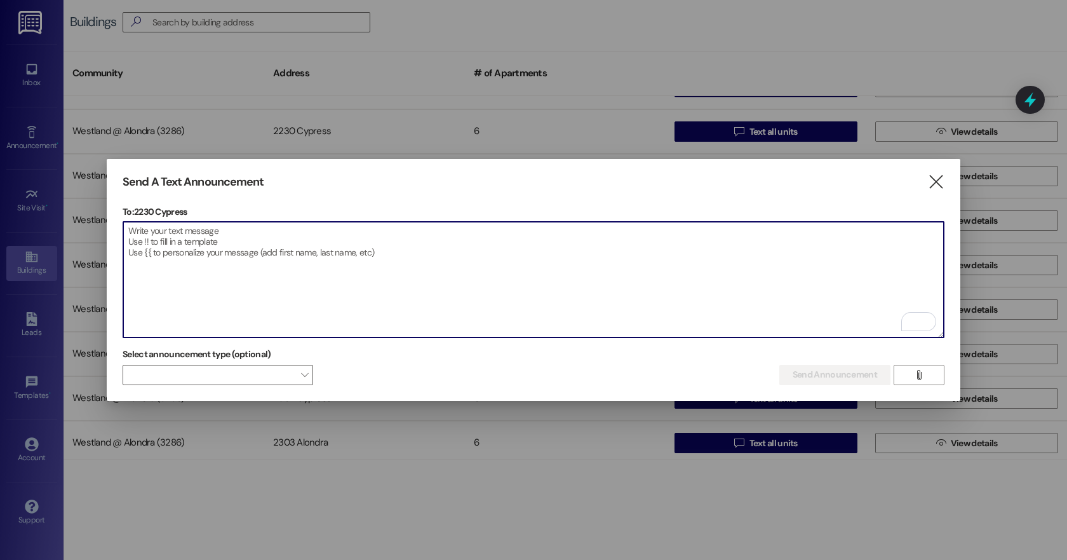
paste textarea "Dear Residents of Alondra Park Apartments, I will be out of the office on Thurs…"
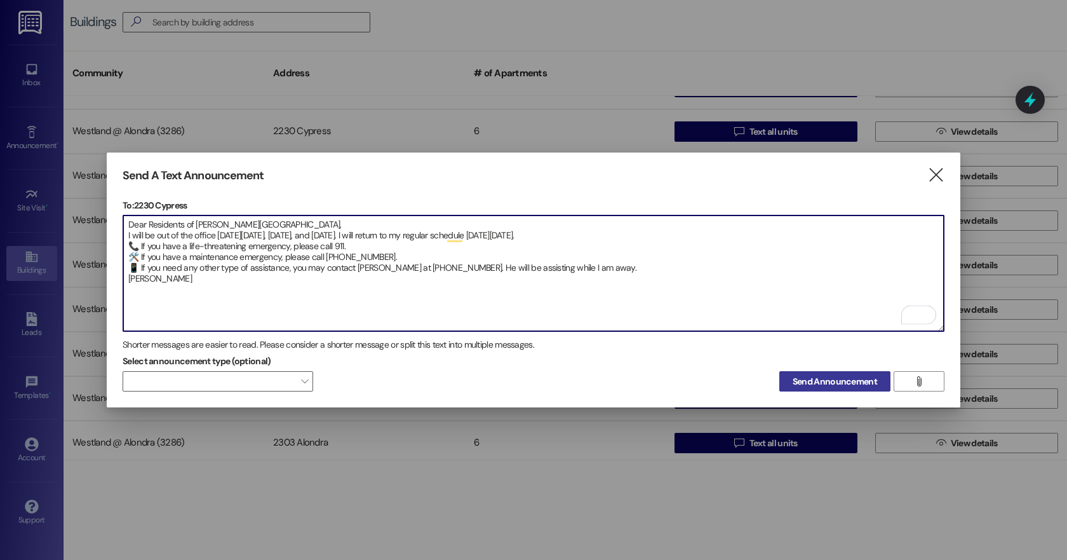
type textarea "Dear Residents of Alondra Park Apartments, I will be out of the office on Thurs…"
click at [828, 375] on span "Send Announcement" at bounding box center [835, 381] width 84 height 13
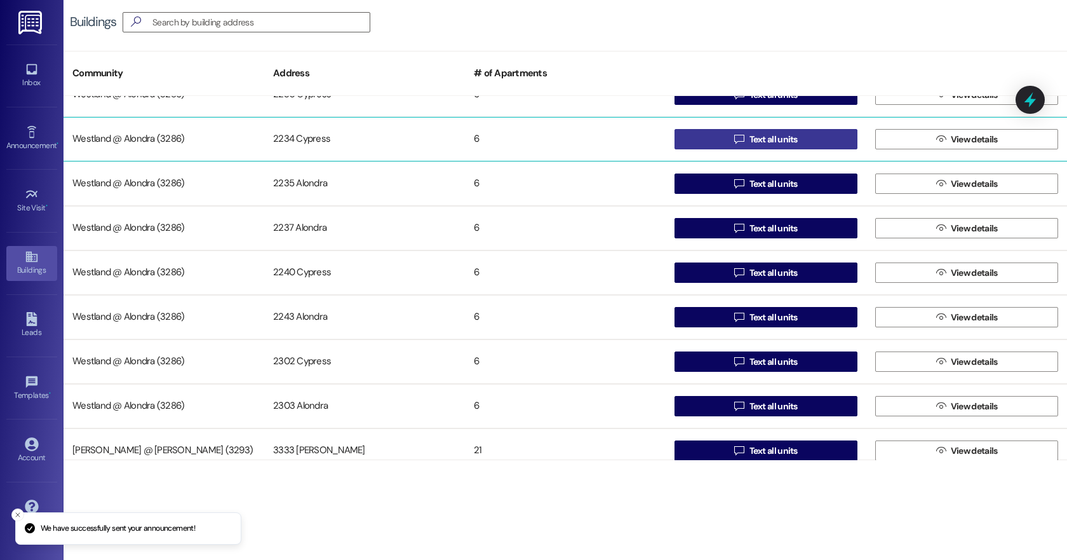
scroll to position [430, 0]
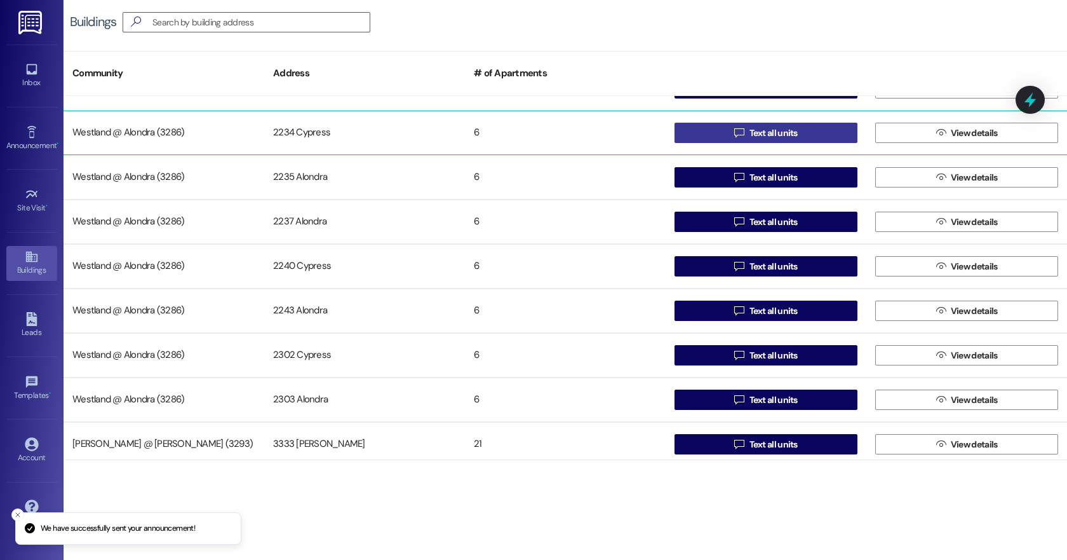
click at [793, 130] on span "Text all units" at bounding box center [774, 132] width 48 height 13
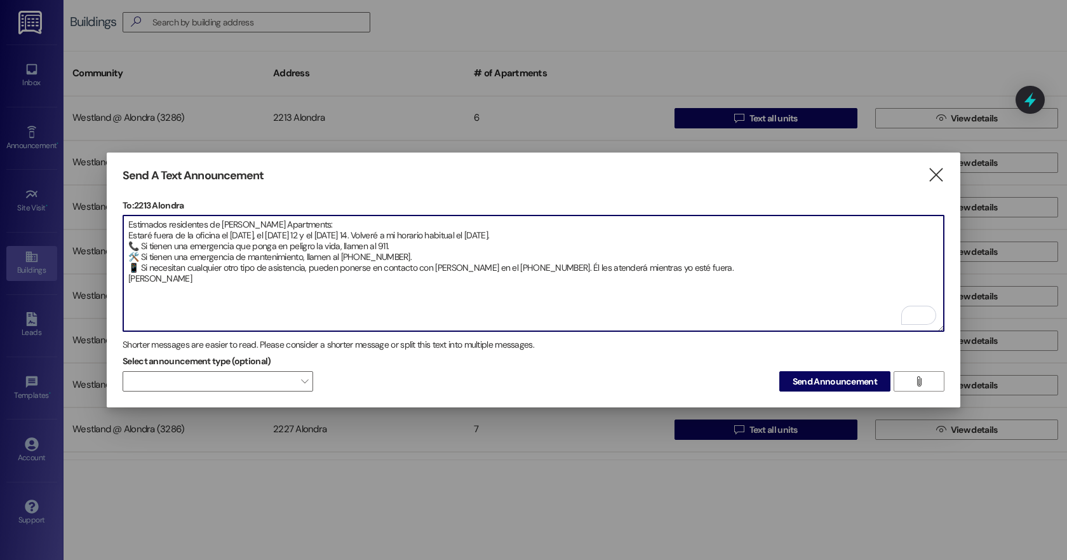
drag, startPoint x: 177, startPoint y: 276, endPoint x: 126, endPoint y: 224, distance: 72.8
click at [126, 224] on textarea "Estimados residentes de [PERSON_NAME] Apartments: Estaré fuera de la oficina el…" at bounding box center [533, 273] width 821 height 116
type textarea "Estimados residentes de [PERSON_NAME] Apartments: Estaré fuera de la oficina el…"
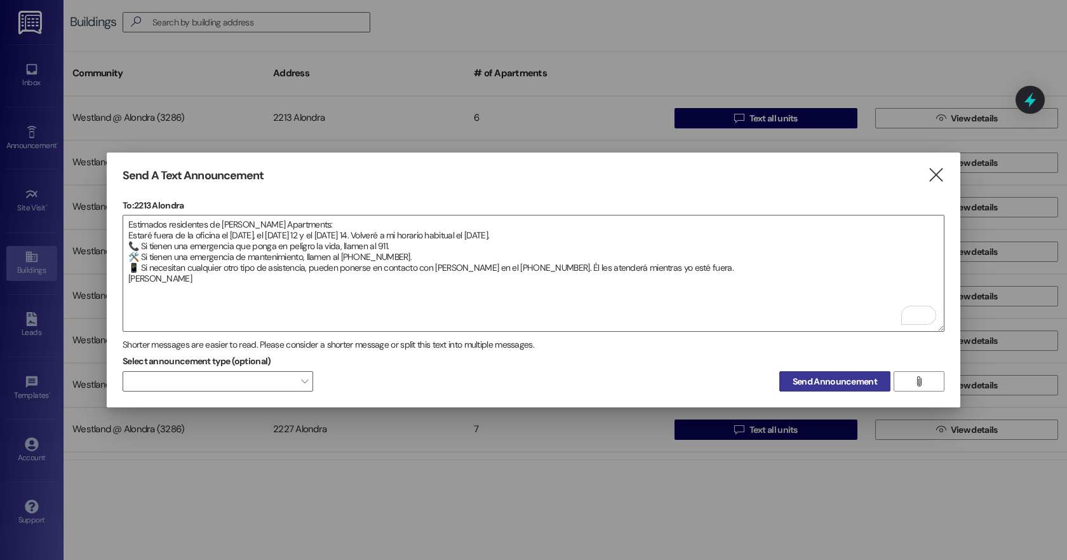
click at [855, 377] on span "Send Announcement" at bounding box center [835, 381] width 84 height 13
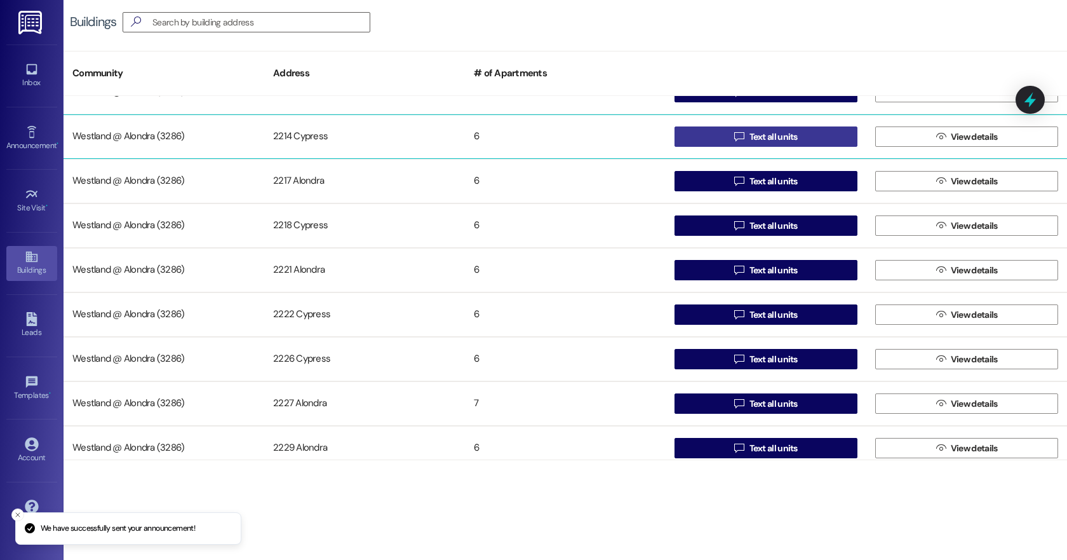
scroll to position [27, 0]
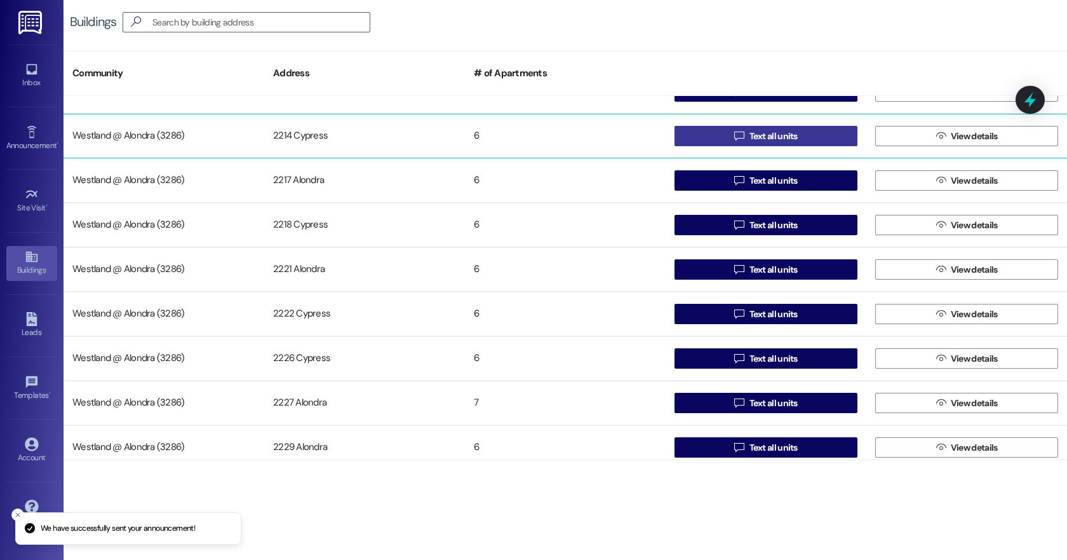
click at [763, 134] on span "Text all units" at bounding box center [774, 136] width 48 height 13
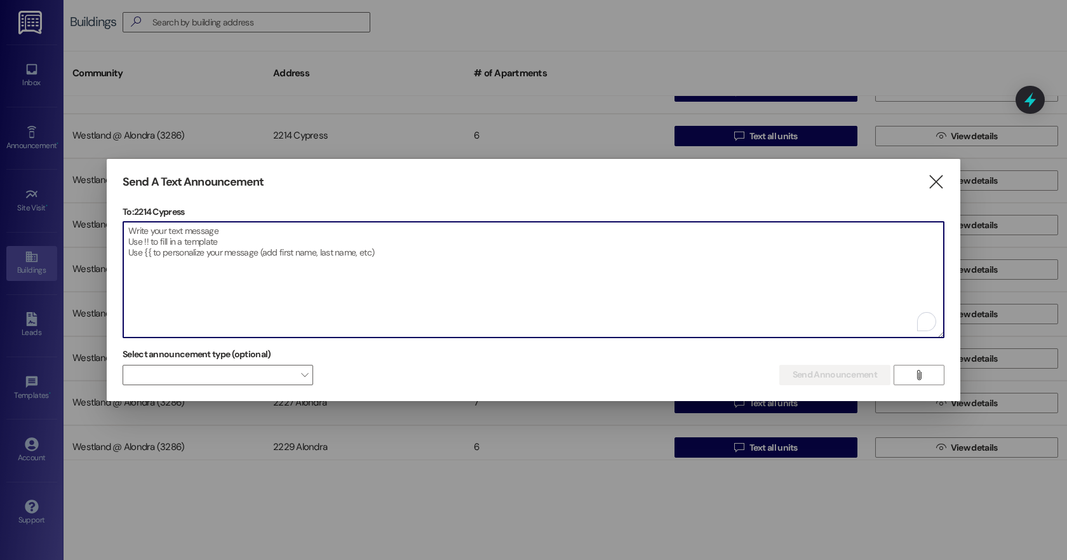
click at [170, 245] on textarea "To enrich screen reader interactions, please activate Accessibility in Grammarl…" at bounding box center [533, 280] width 821 height 116
paste textarea "Estimados residentes de [PERSON_NAME] Apartments: Estaré fuera de la oficina el…"
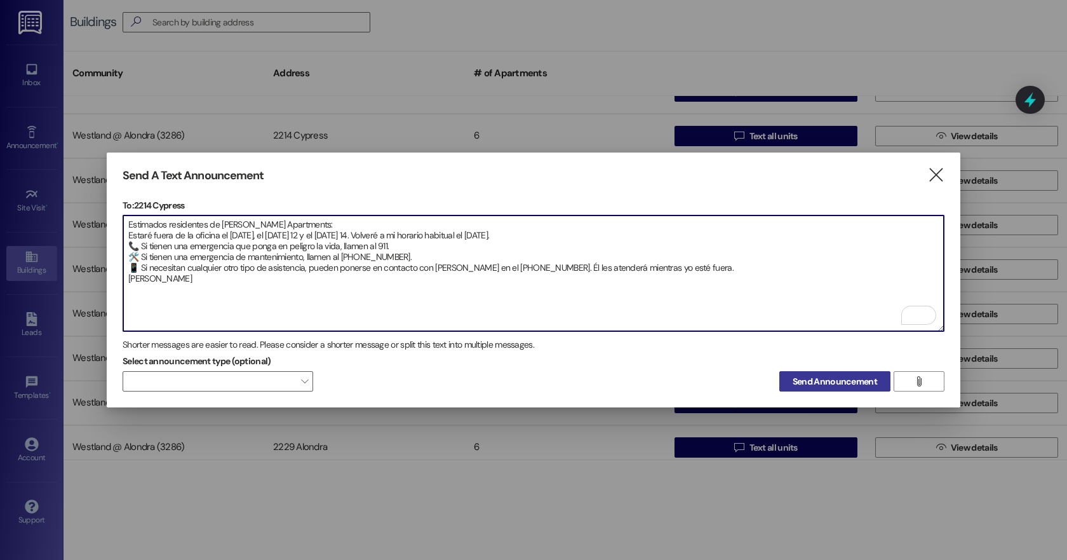
type textarea "Estimados residentes de [PERSON_NAME] Apartments: Estaré fuera de la oficina el…"
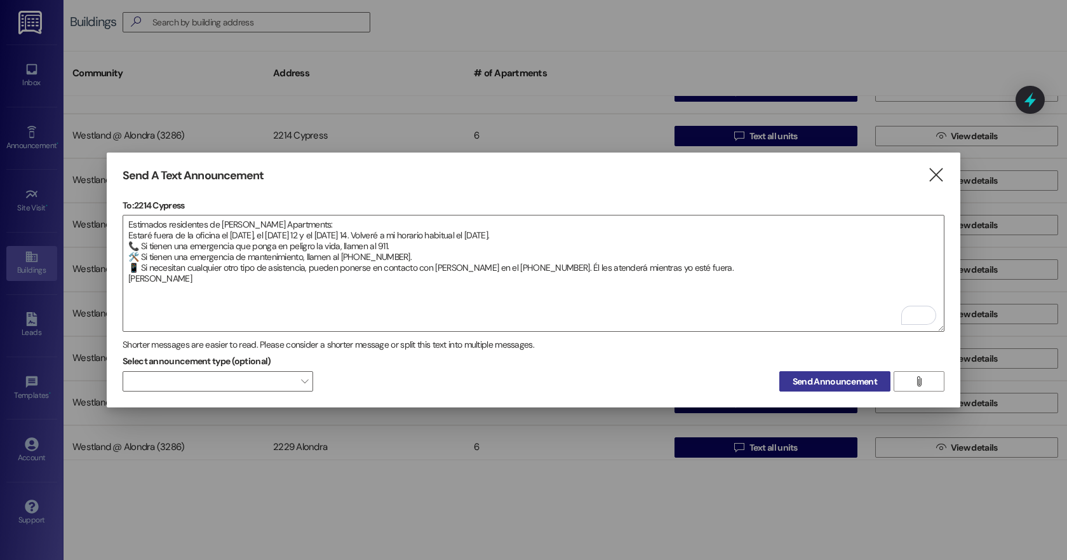
click at [828, 381] on span "Send Announcement" at bounding box center [835, 381] width 84 height 13
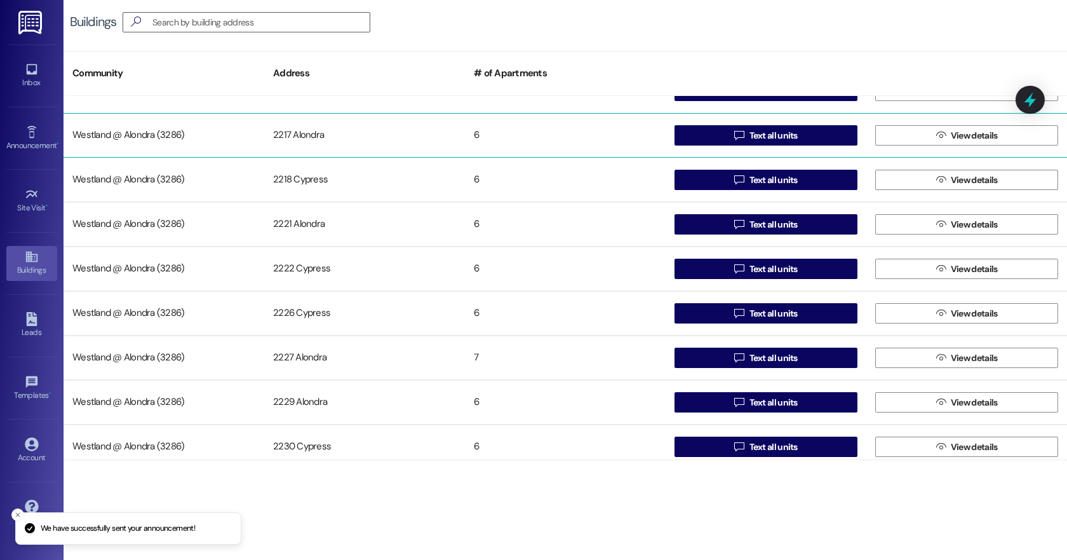
scroll to position [77, 0]
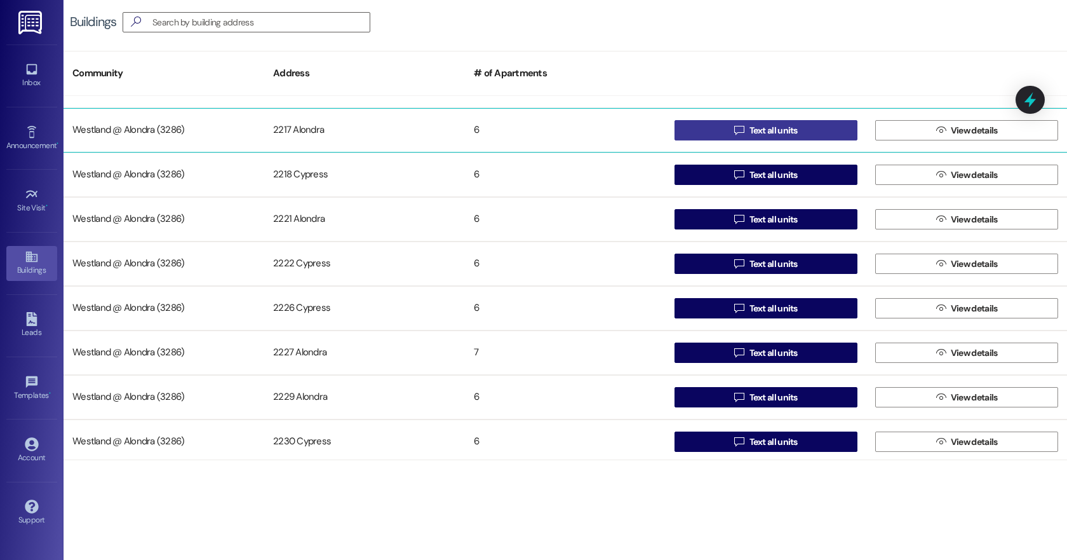
click at [785, 127] on span "Text all units" at bounding box center [774, 130] width 48 height 13
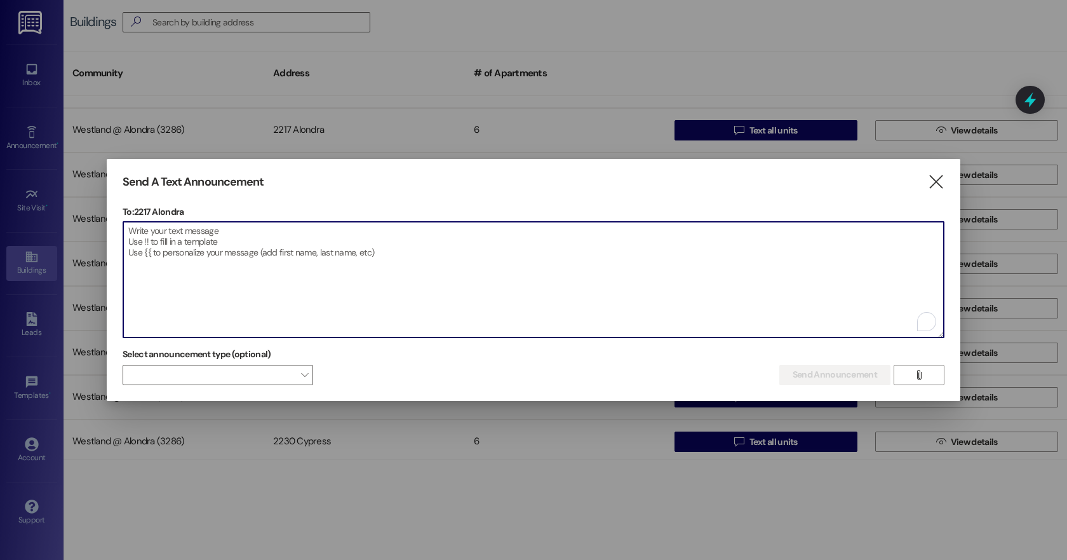
click at [211, 245] on textarea "To enrich screen reader interactions, please activate Accessibility in Grammarl…" at bounding box center [533, 280] width 821 height 116
paste textarea "Estimados residentes de [PERSON_NAME] Apartments: Estaré fuera de la oficina el…"
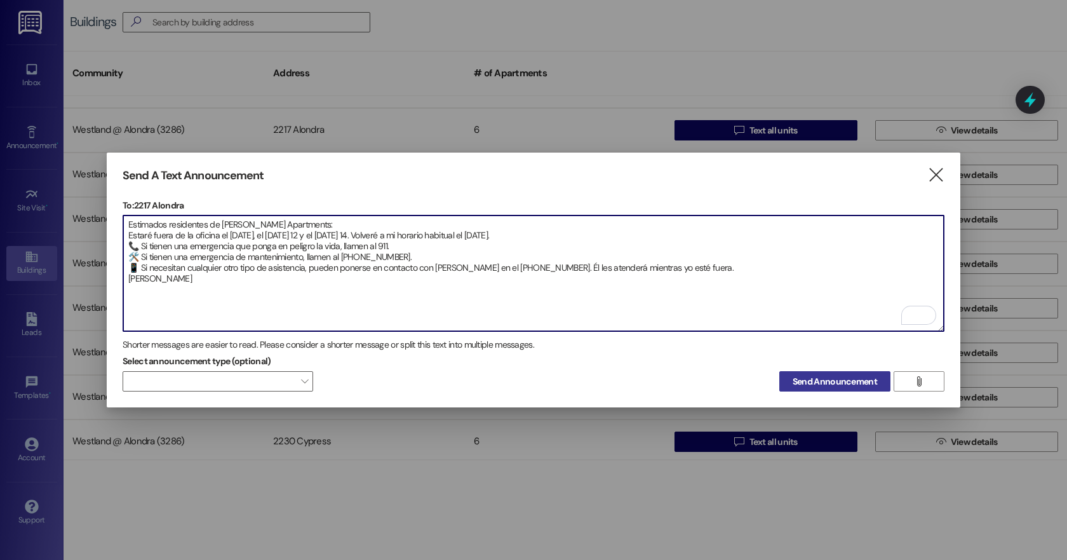
type textarea "Estimados residentes de [PERSON_NAME] Apartments: Estaré fuera de la oficina el…"
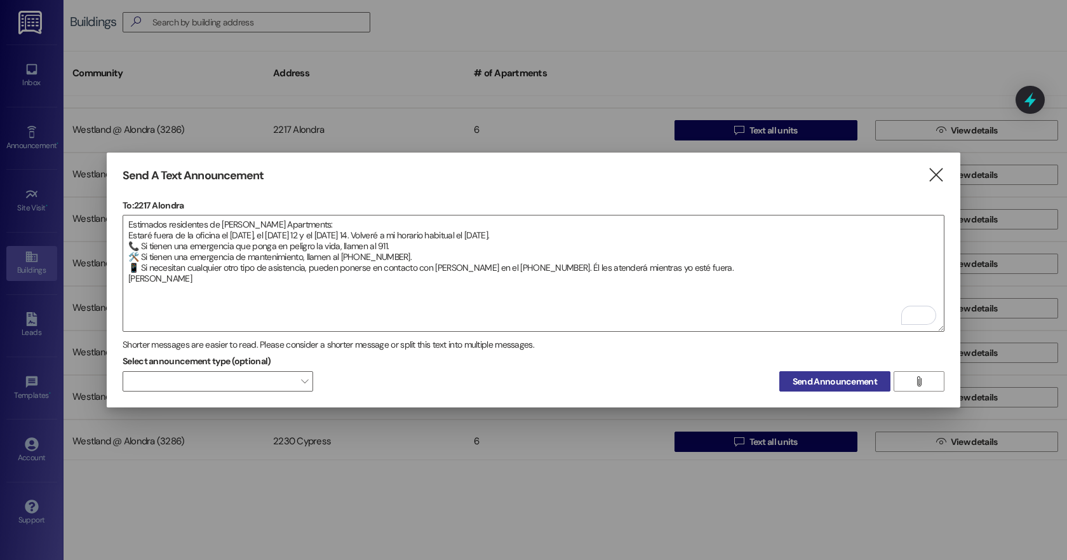
click at [816, 379] on span "Send Announcement" at bounding box center [835, 381] width 84 height 13
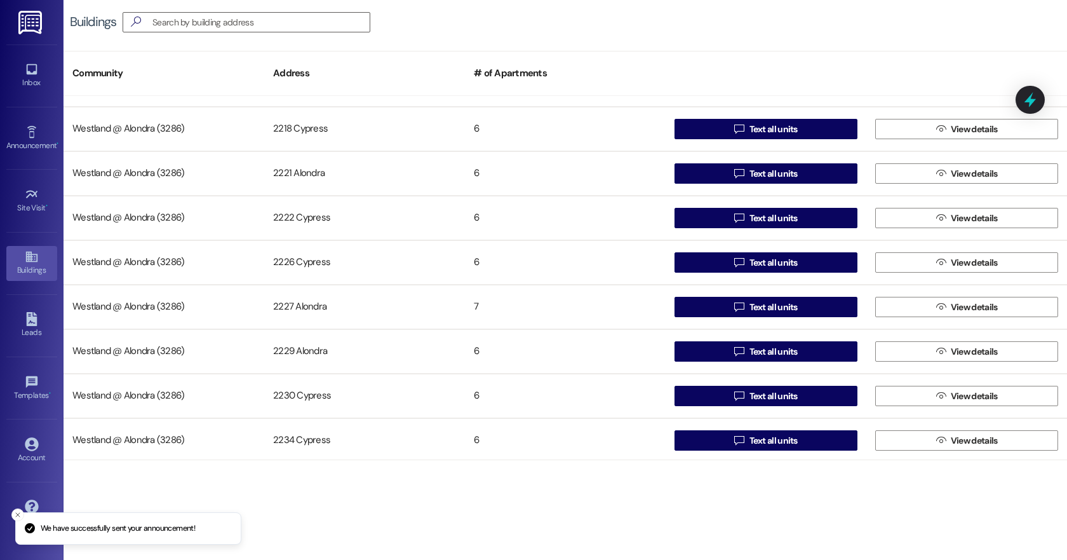
scroll to position [124, 0]
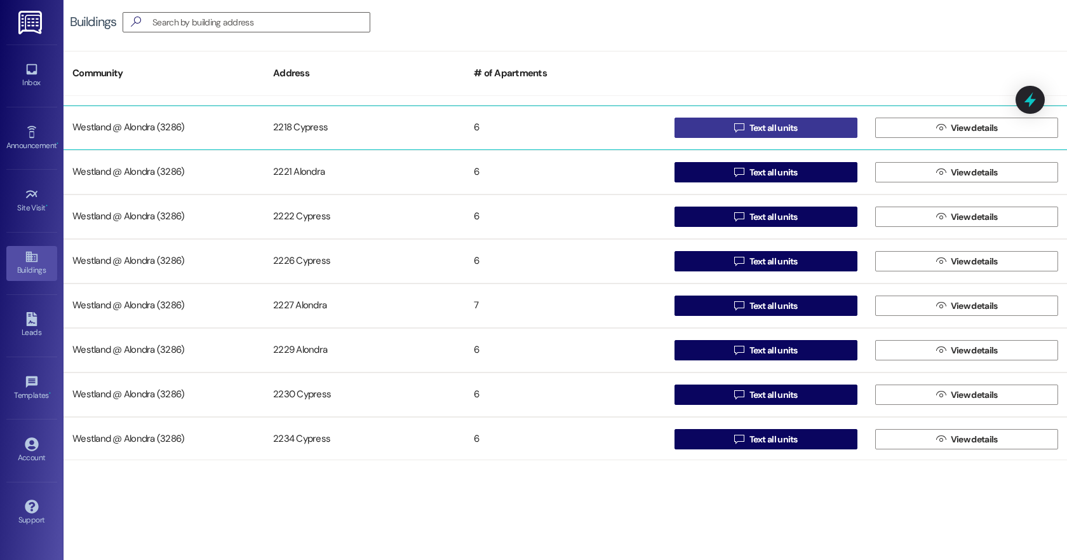
click at [762, 122] on span "Text all units" at bounding box center [774, 127] width 48 height 13
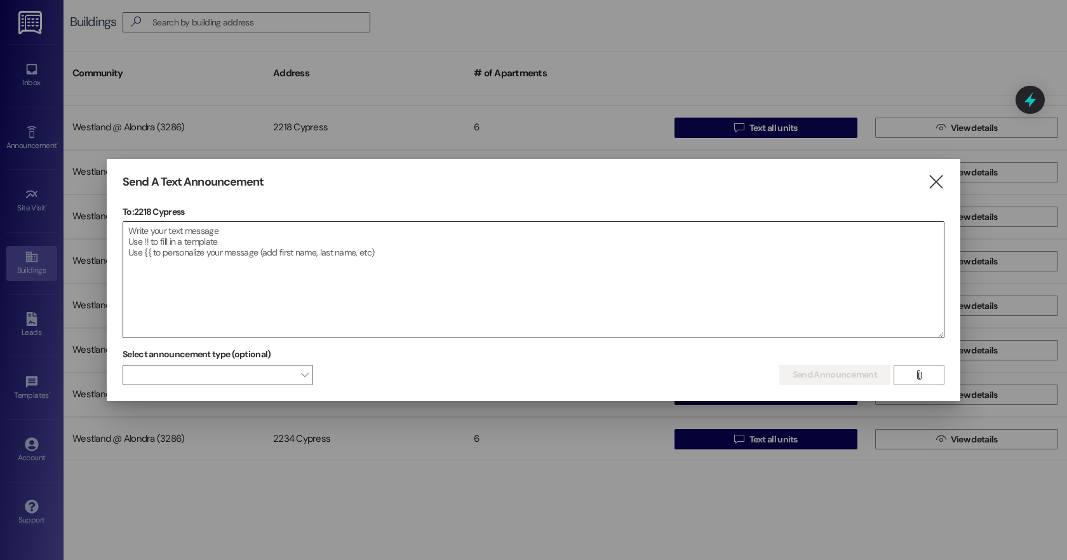
click at [165, 234] on textarea at bounding box center [533, 280] width 821 height 116
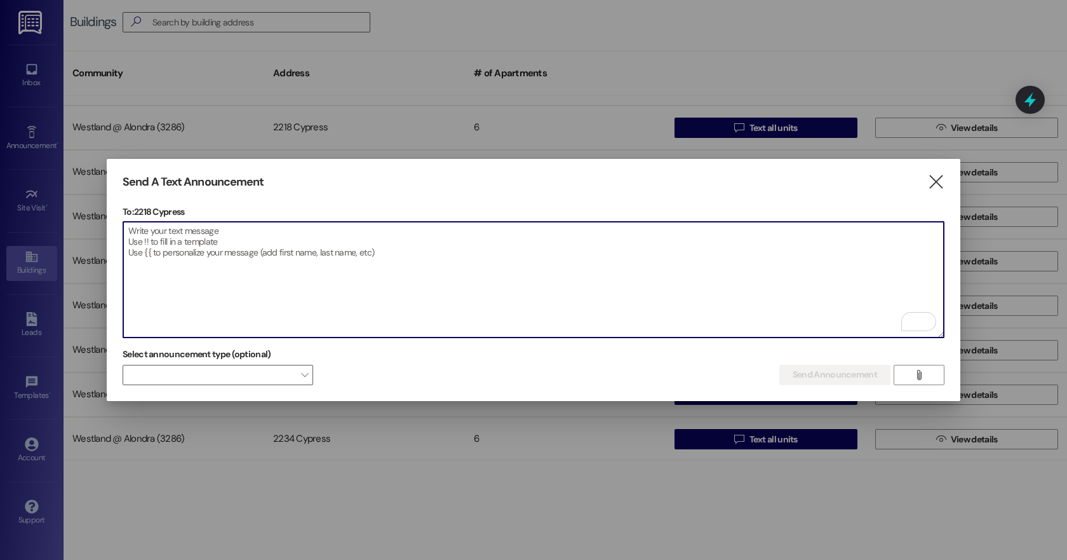
paste textarea "Estimados residentes de [PERSON_NAME] Apartments: Estaré fuera de la oficina el…"
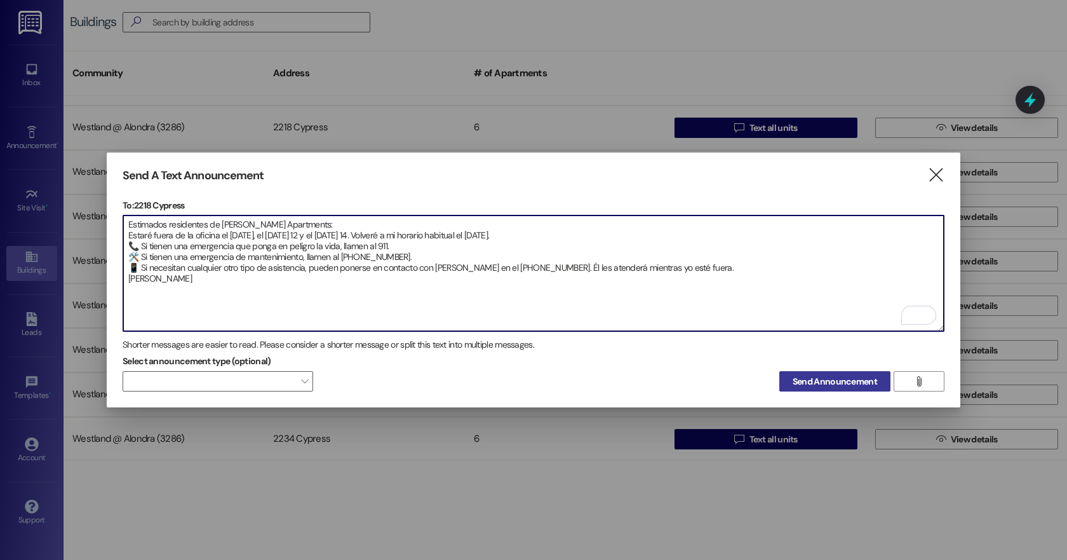
type textarea "Estimados residentes de [PERSON_NAME] Apartments: Estaré fuera de la oficina el…"
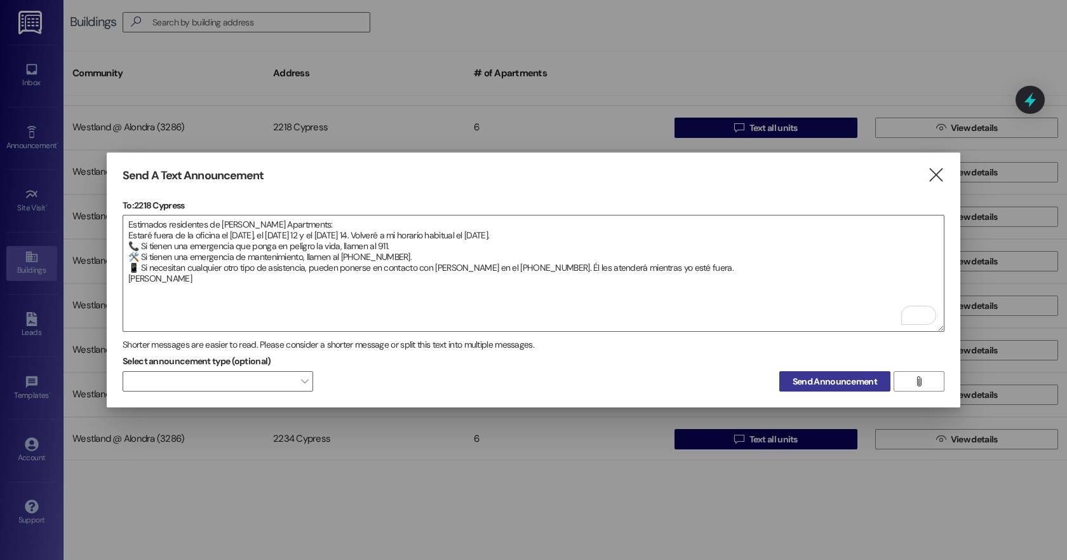
click at [828, 382] on span "Send Announcement" at bounding box center [835, 381] width 84 height 13
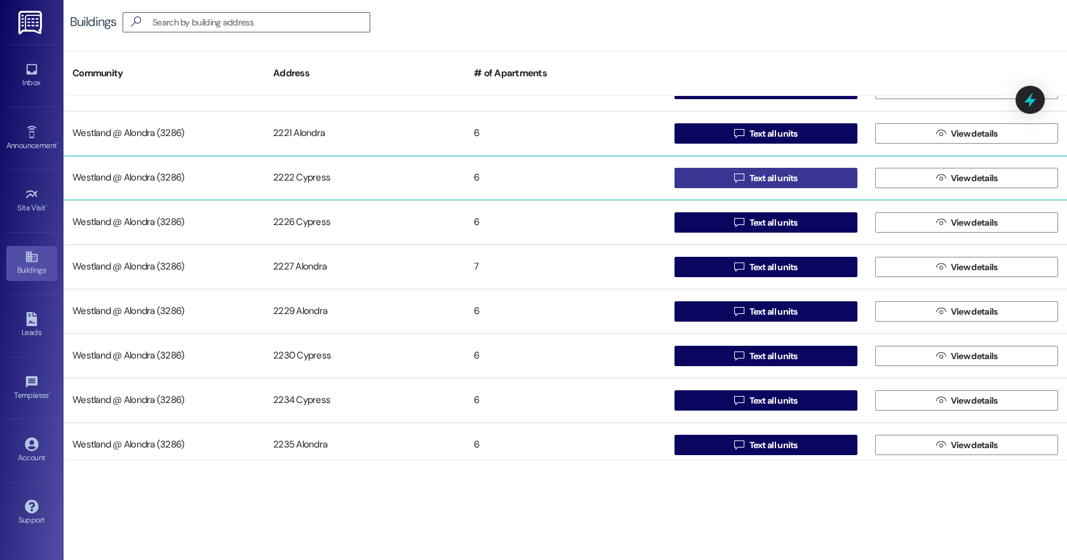
scroll to position [170, 0]
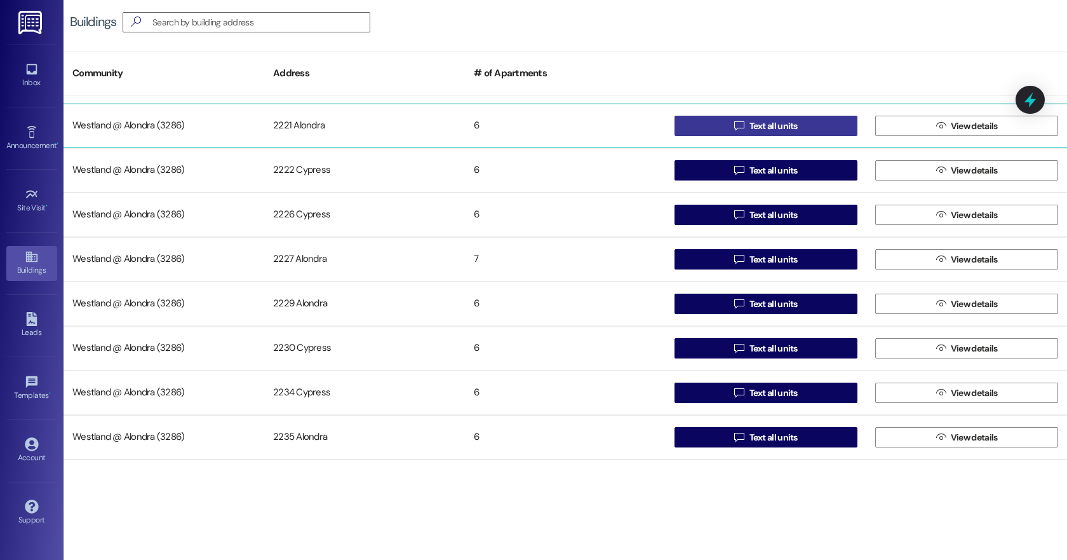
click at [767, 129] on span "Text all units" at bounding box center [774, 125] width 48 height 13
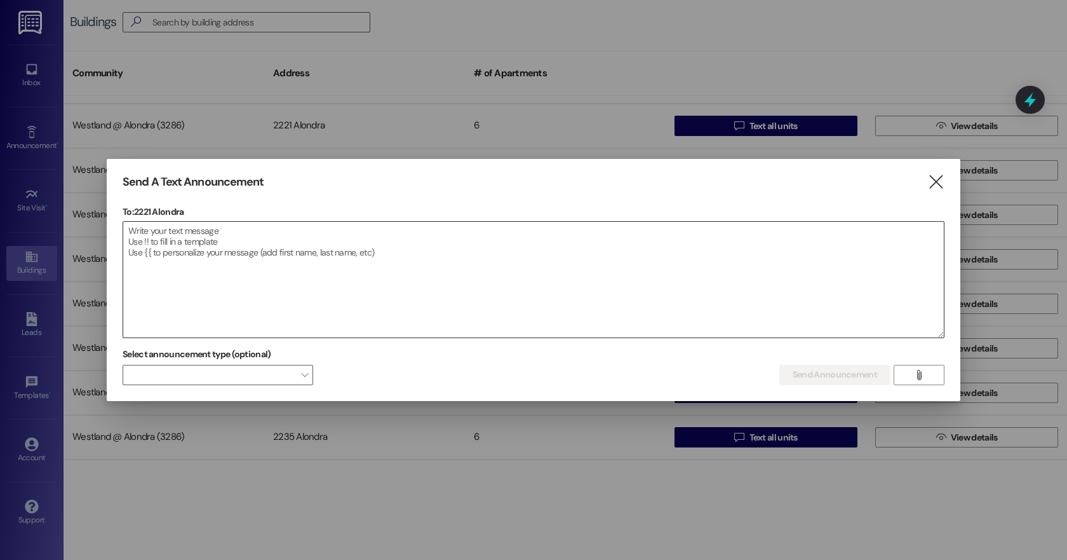
click at [140, 246] on textarea at bounding box center [533, 280] width 821 height 116
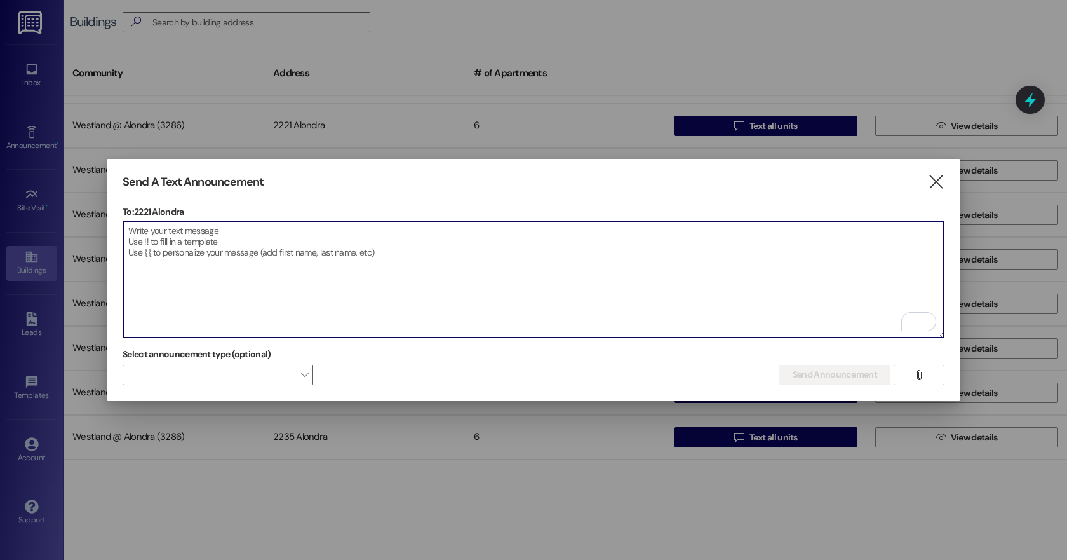
paste textarea "Estimados residentes de [PERSON_NAME] Apartments: Estaré fuera de la oficina el…"
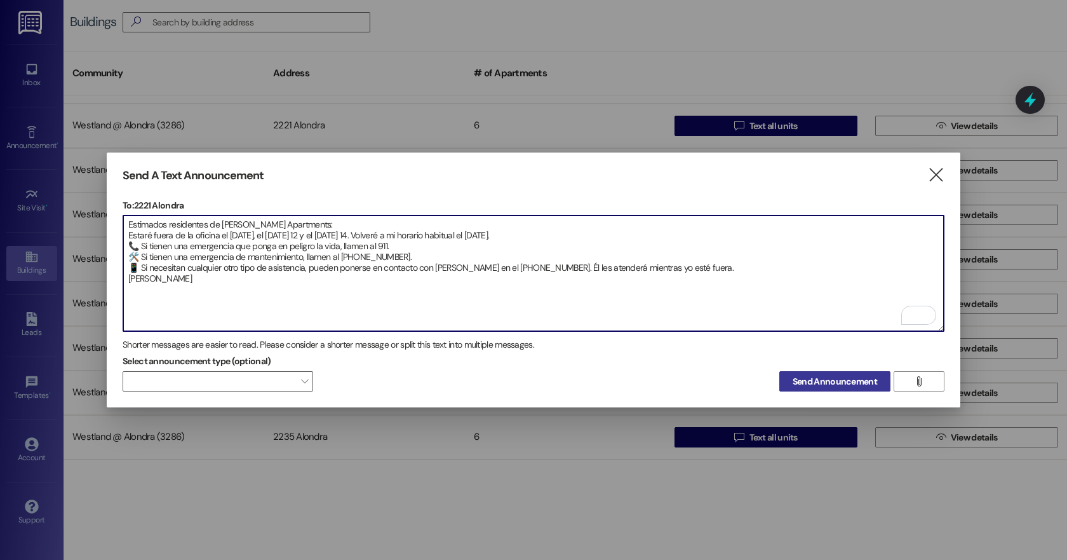
type textarea "Estimados residentes de [PERSON_NAME] Apartments: Estaré fuera de la oficina el…"
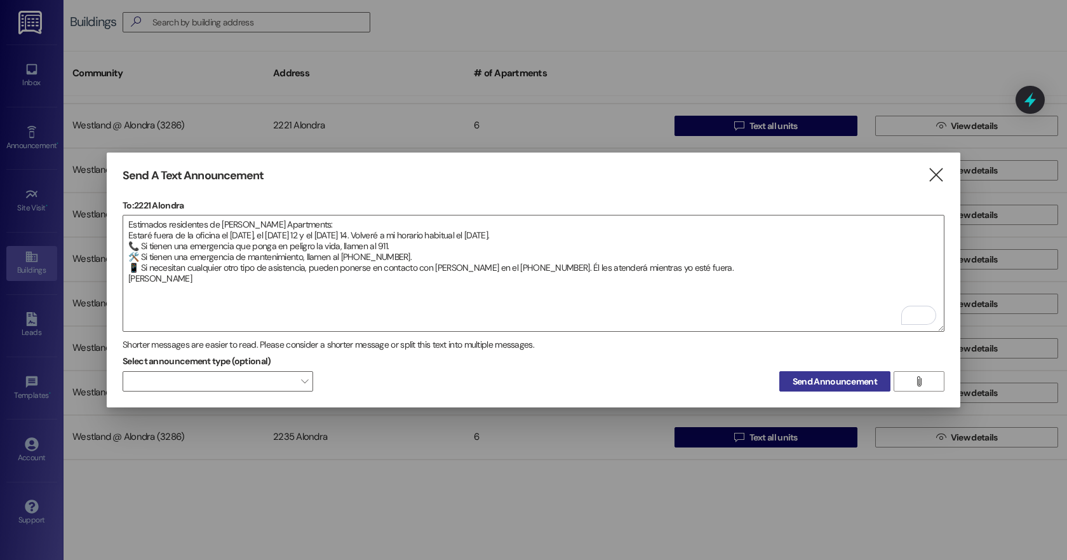
click at [847, 380] on span "Send Announcement" at bounding box center [835, 381] width 84 height 13
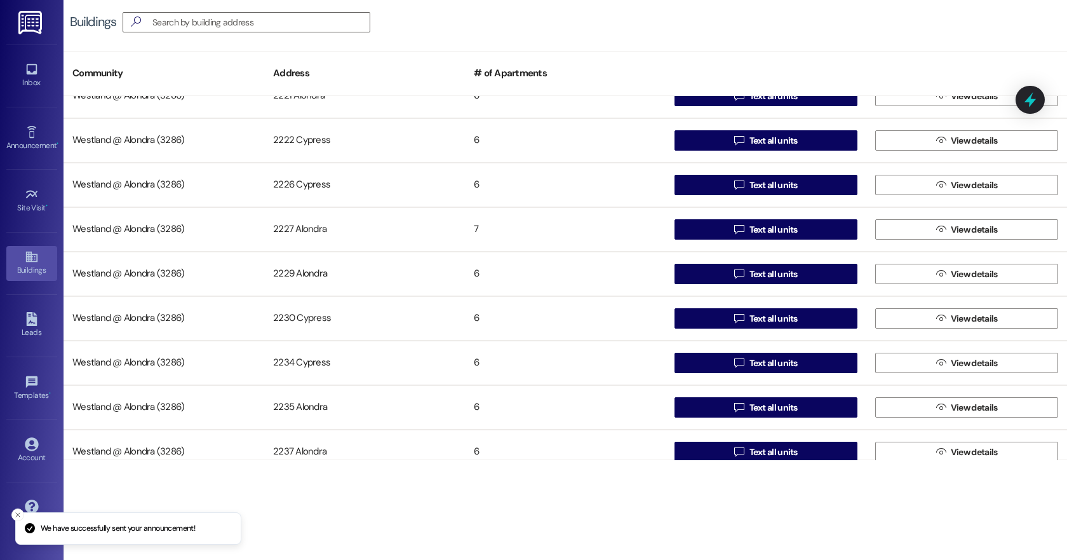
scroll to position [211, 0]
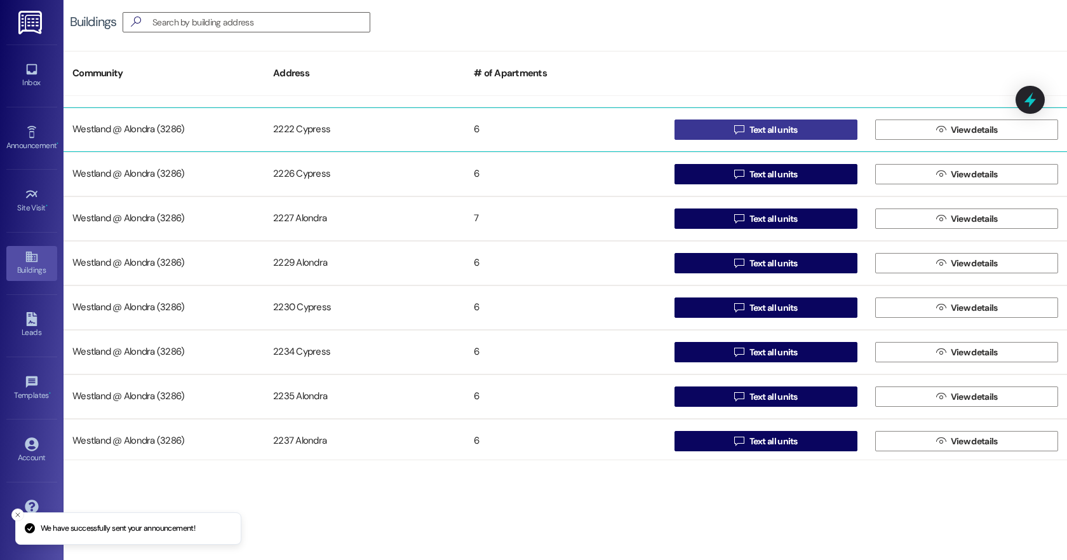
click at [762, 129] on span "Text all units" at bounding box center [774, 129] width 48 height 13
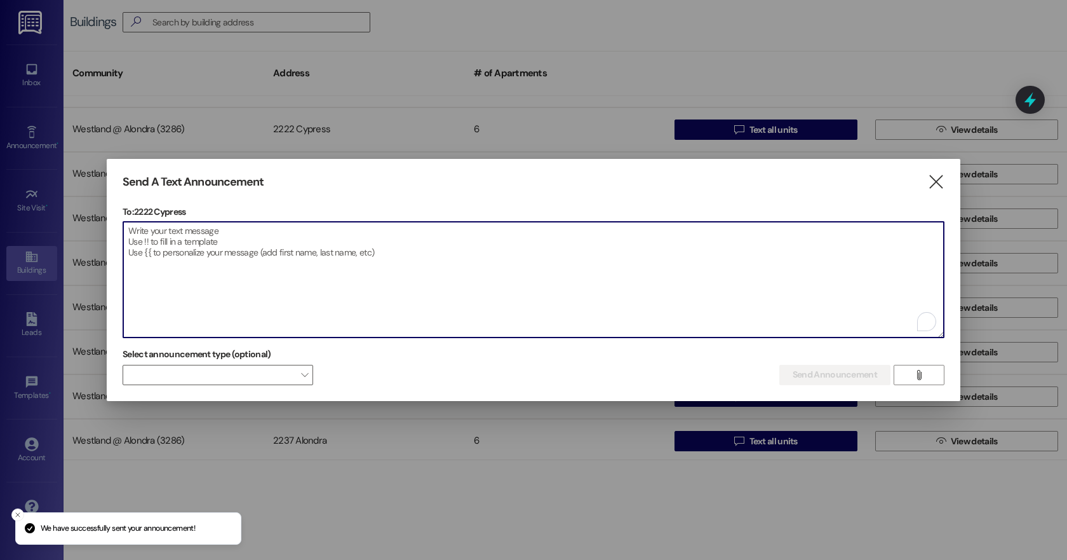
click at [149, 246] on textarea "To enrich screen reader interactions, please activate Accessibility in Grammarl…" at bounding box center [533, 280] width 821 height 116
